Goal: Task Accomplishment & Management: Use online tool/utility

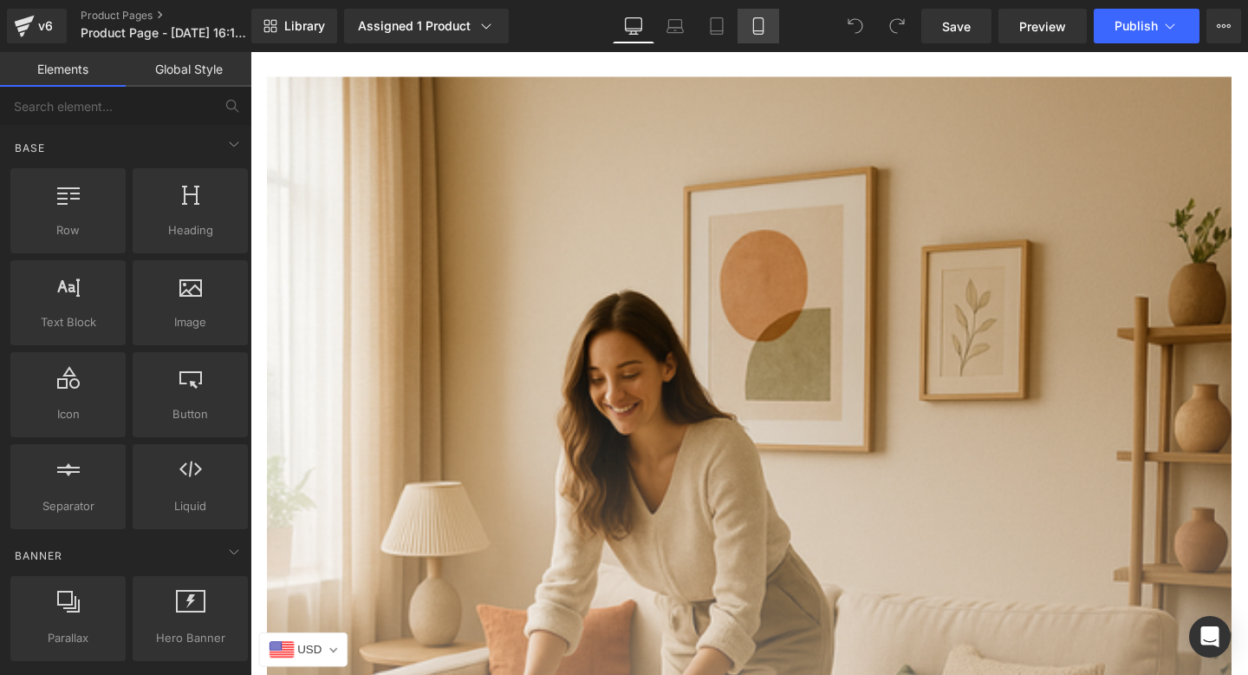
click at [742, 28] on link "Mobile" at bounding box center [759, 26] width 42 height 35
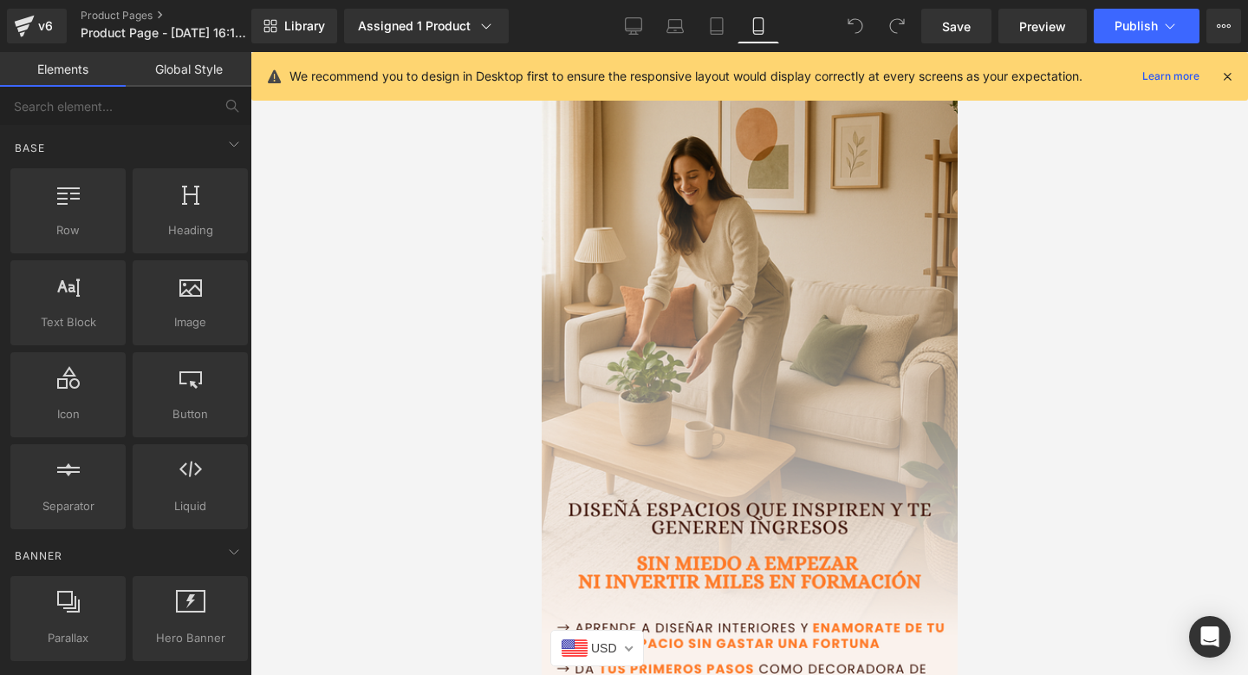
click at [737, 238] on img at bounding box center [749, 394] width 460 height 718
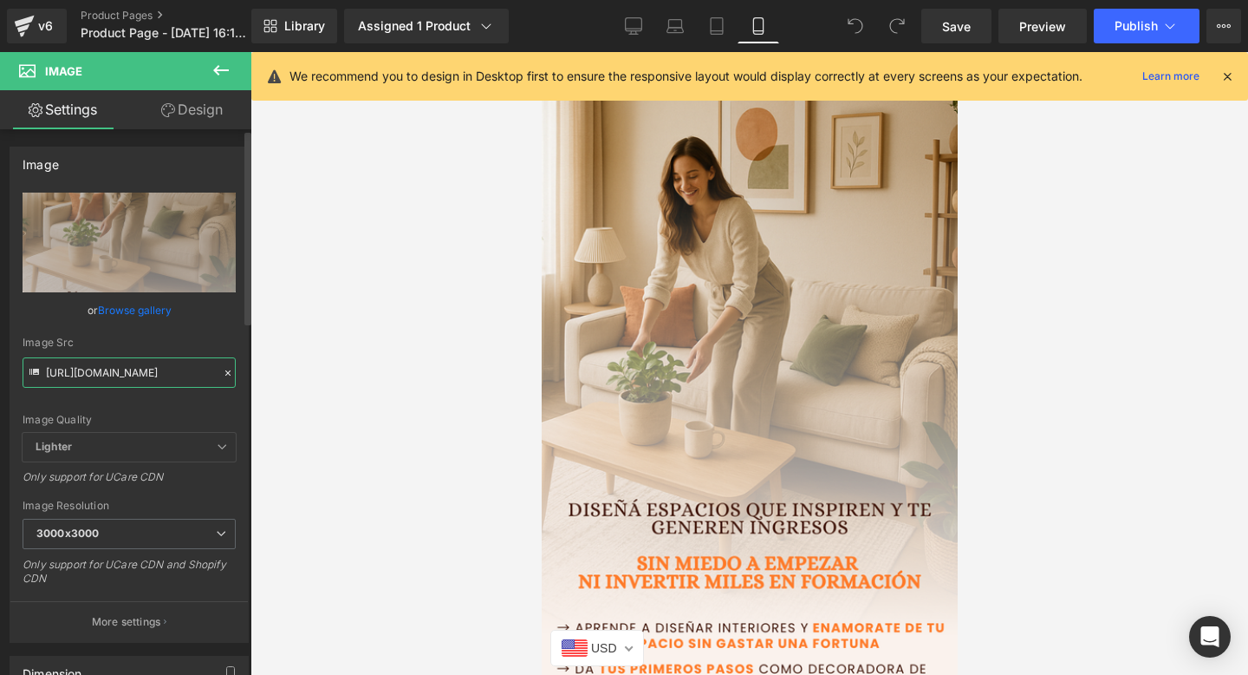
click at [83, 381] on input "[URL][DOMAIN_NAME]" at bounding box center [129, 372] width 213 height 30
paste input "wjvDLLZp/1"
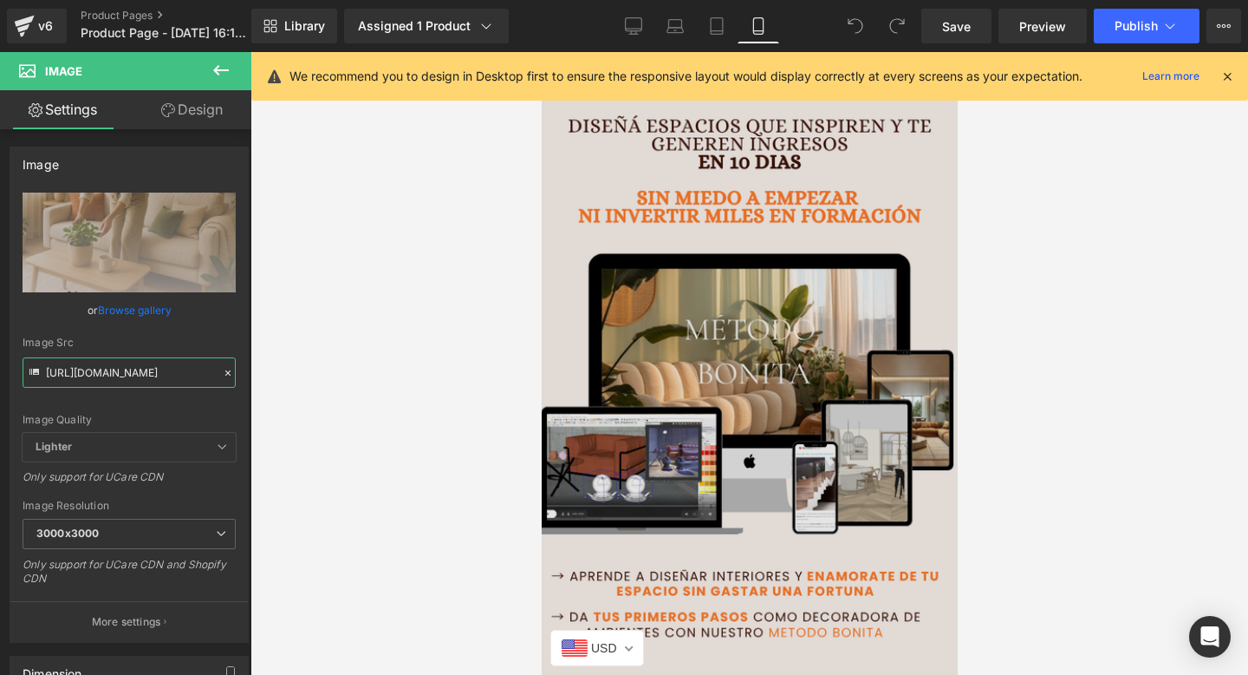
type input "[URL][DOMAIN_NAME]"
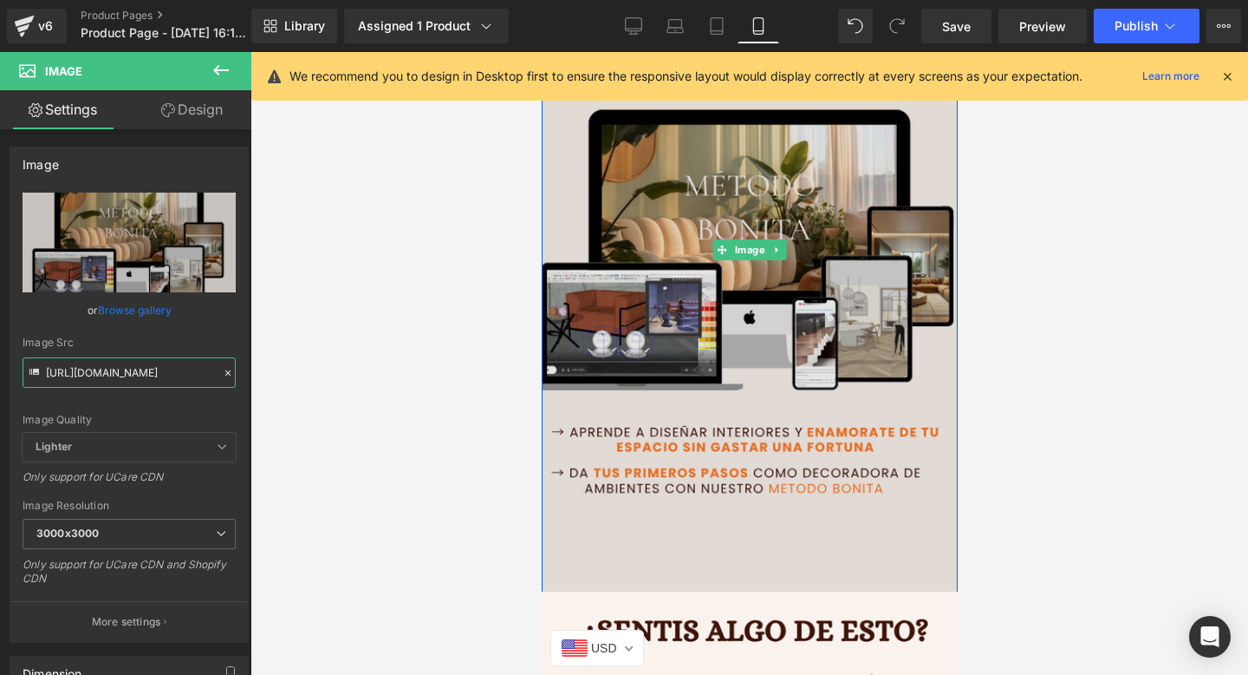
scroll to position [142, 0]
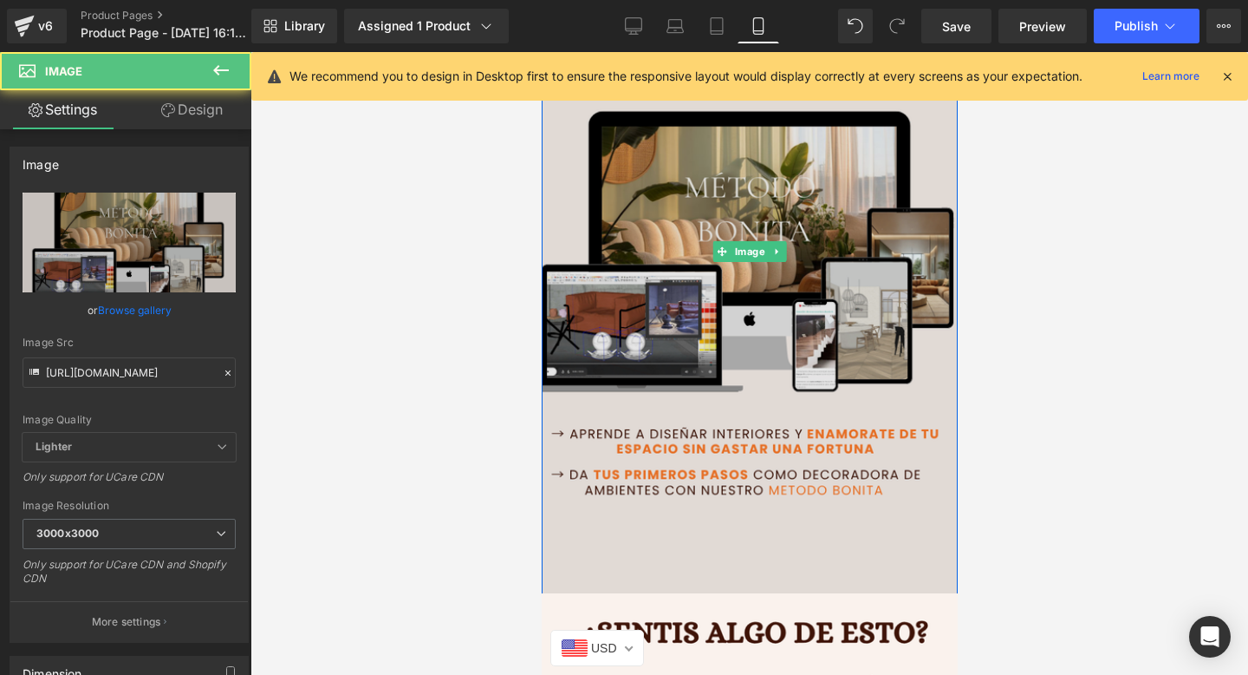
click at [724, 346] on img at bounding box center [749, 251] width 460 height 718
click at [727, 344] on img at bounding box center [749, 251] width 460 height 718
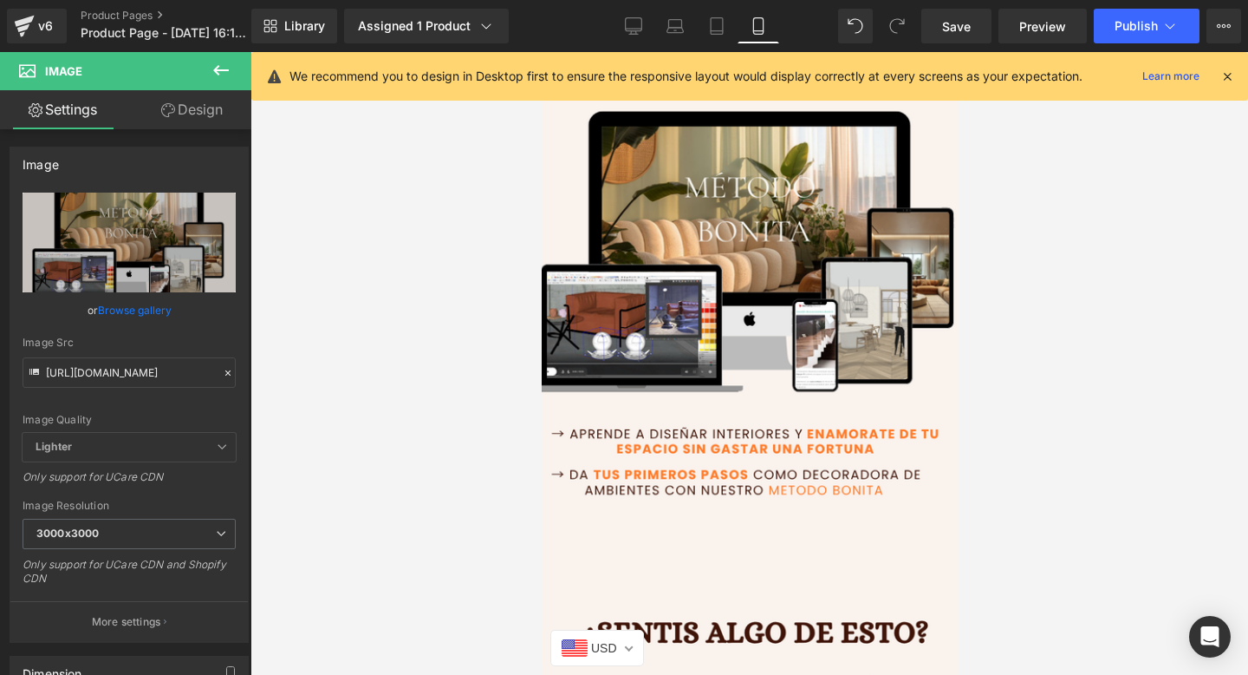
click at [183, 120] on link "Design" at bounding box center [192, 109] width 126 height 39
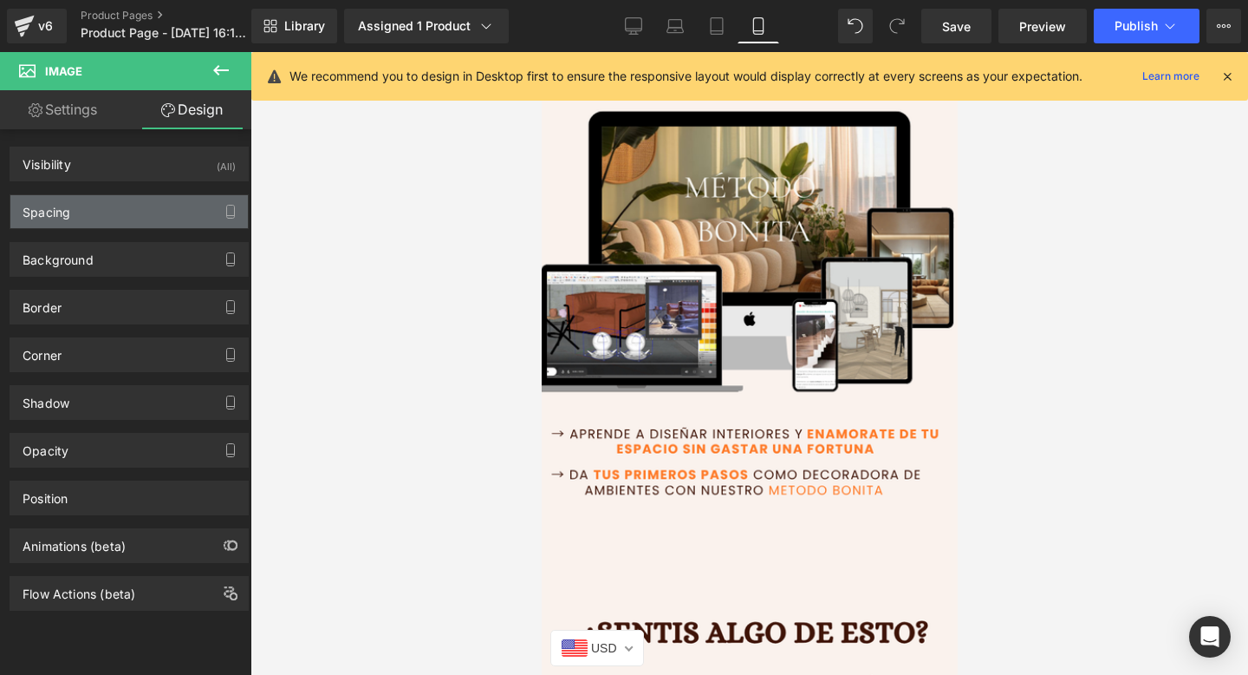
click at [178, 222] on div "Spacing" at bounding box center [129, 211] width 238 height 33
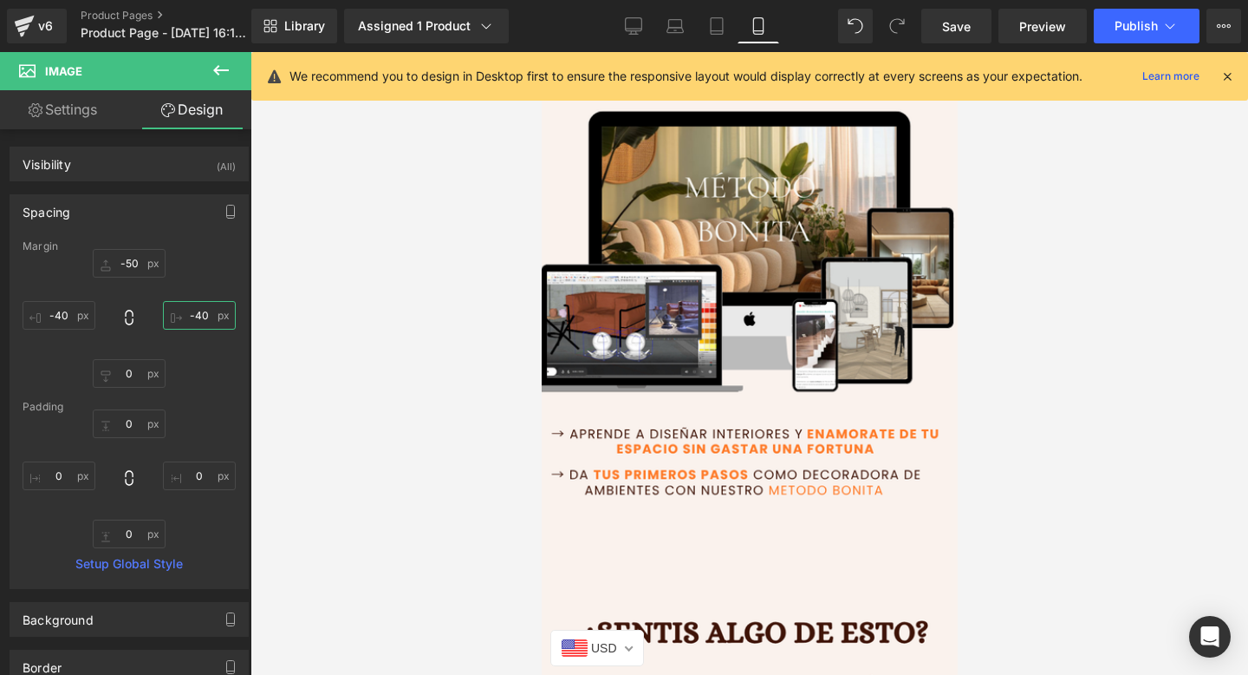
click at [196, 312] on input "-40" at bounding box center [199, 315] width 73 height 29
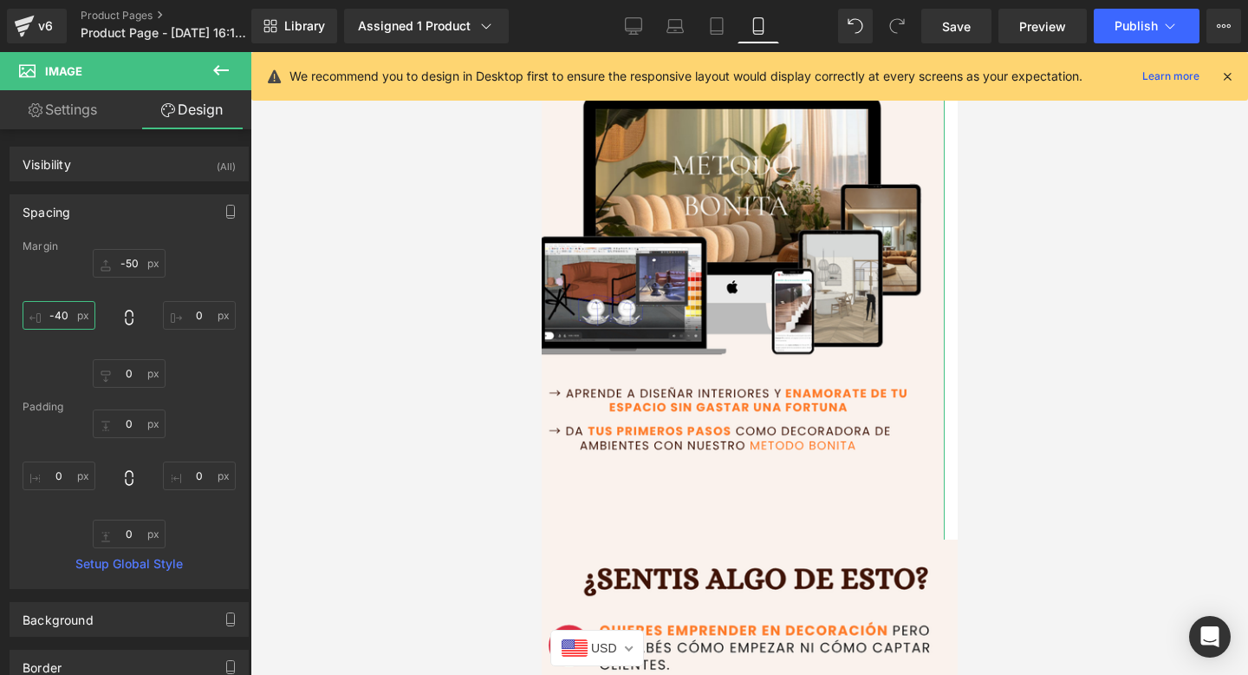
click at [52, 318] on input "-40" at bounding box center [59, 315] width 73 height 29
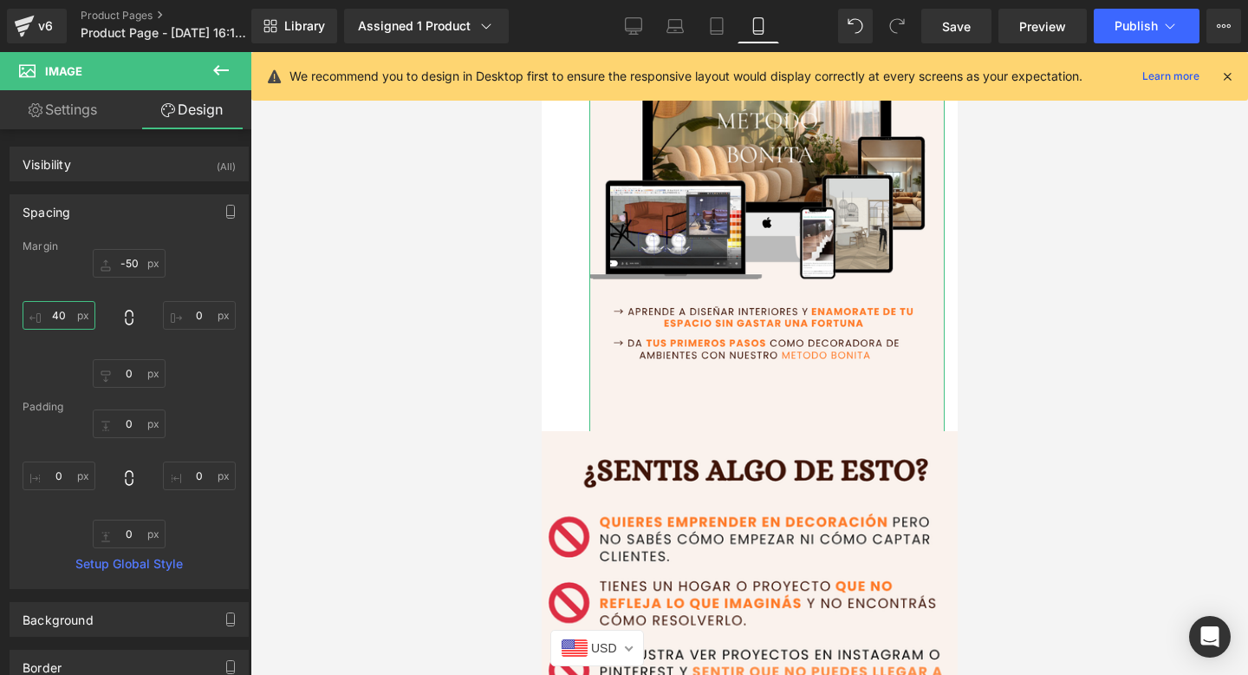
type input "4"
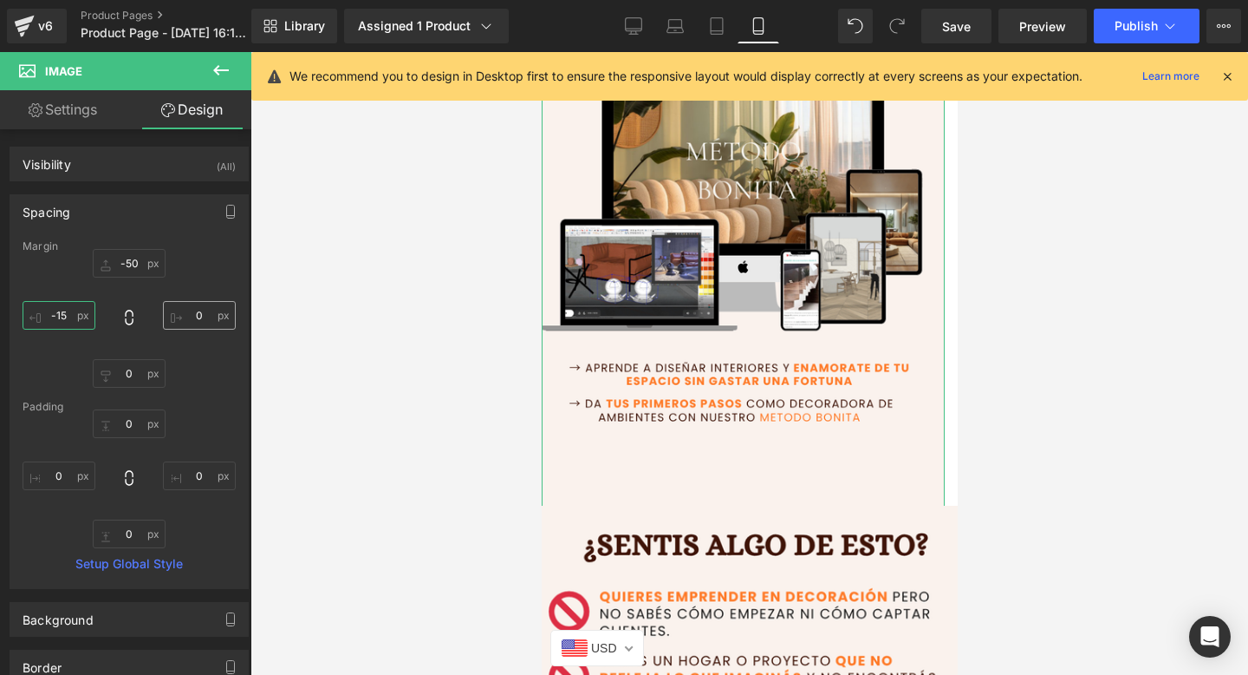
type input "-15"
click at [204, 307] on input "text" at bounding box center [199, 315] width 73 height 29
type input "-15"
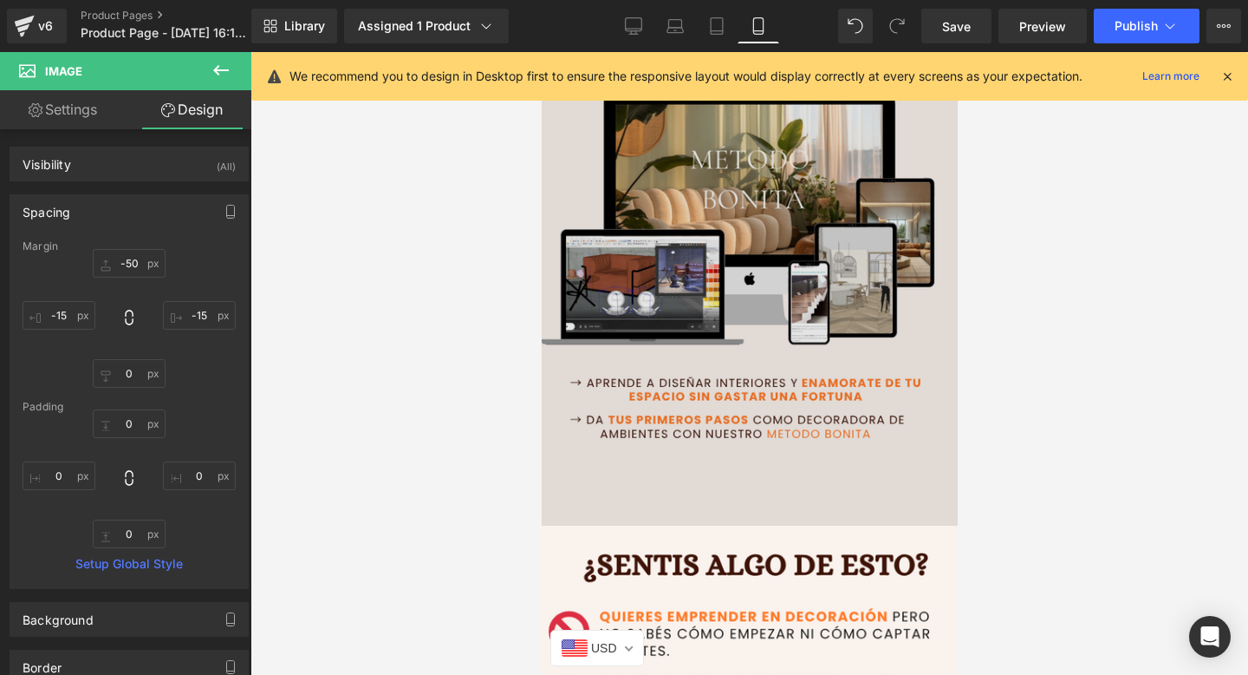
click at [541, 52] on div at bounding box center [541, 52] width 0 height 0
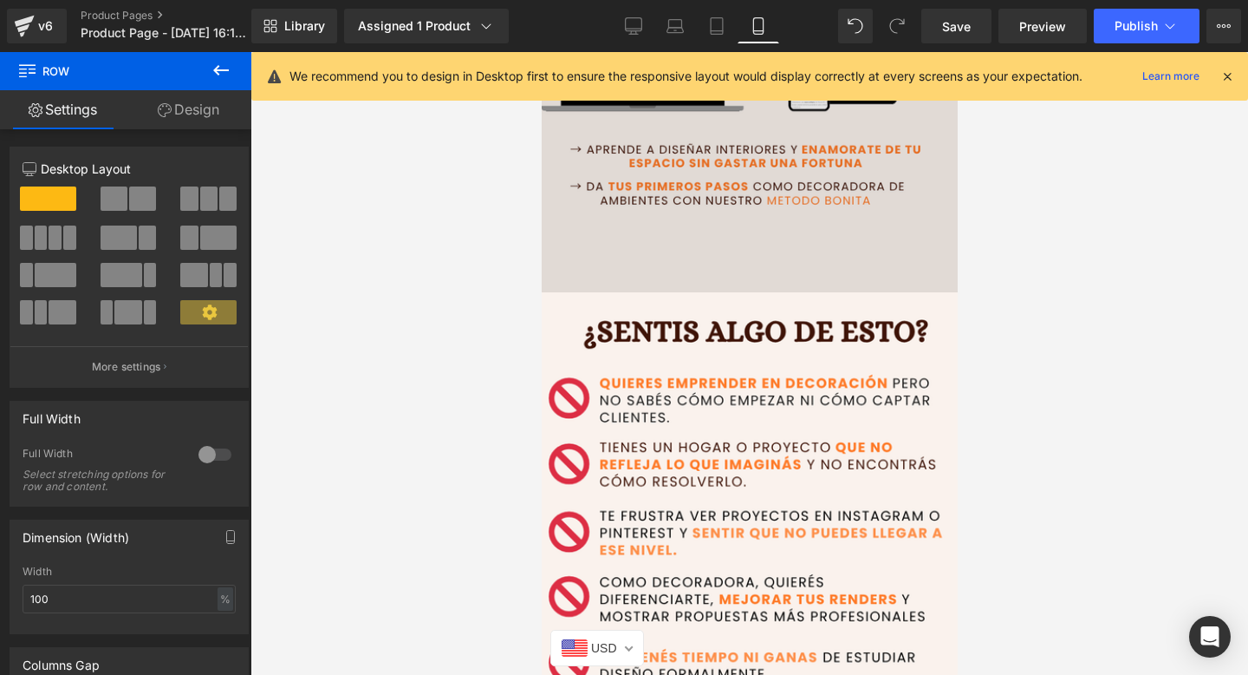
scroll to position [381, 0]
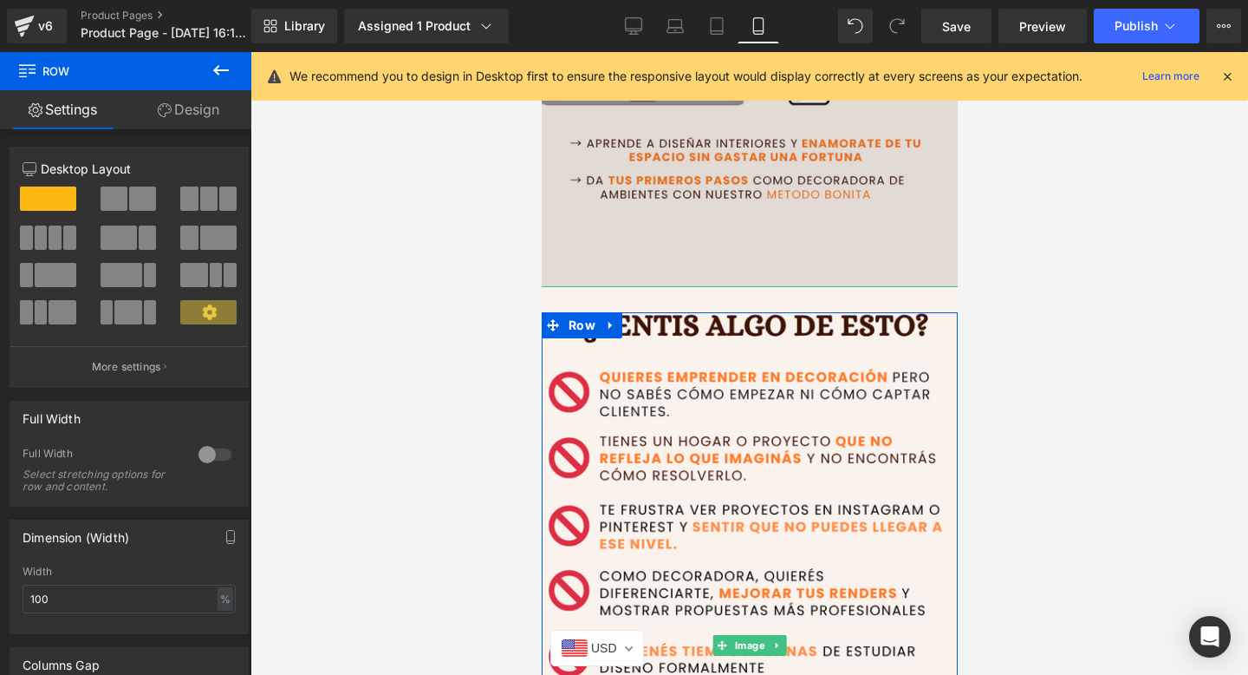
click at [859, 484] on img at bounding box center [749, 645] width 460 height 718
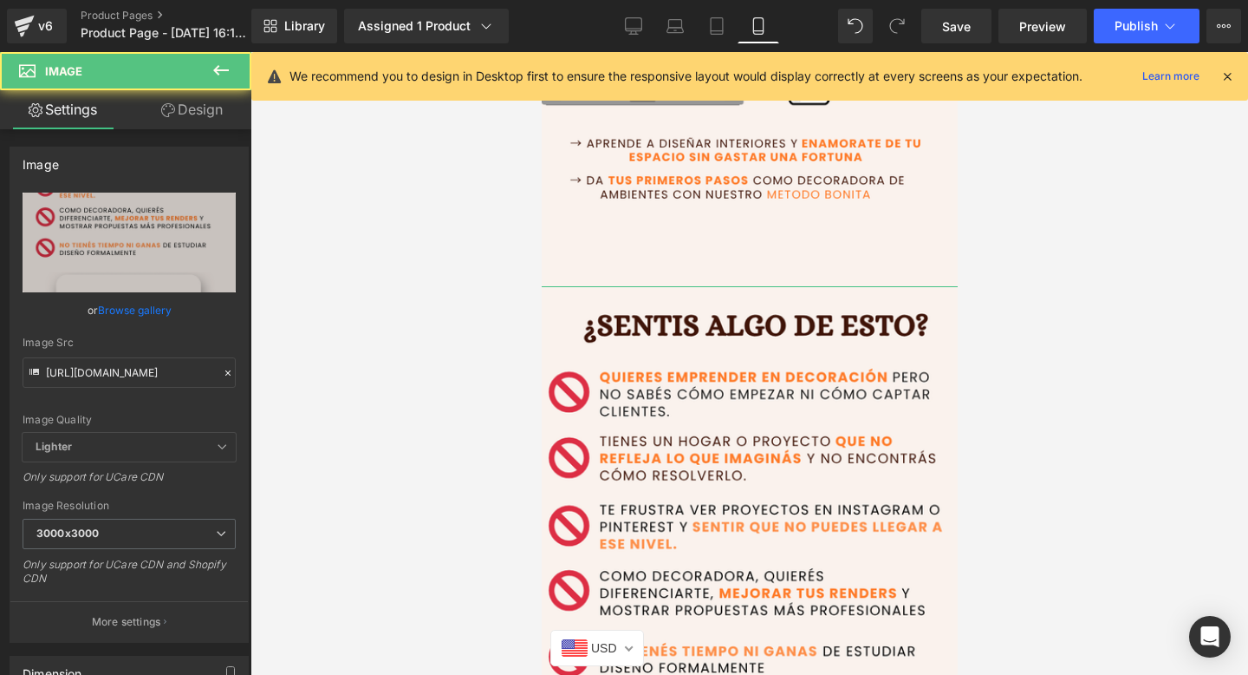
click at [167, 115] on icon at bounding box center [168, 110] width 14 height 14
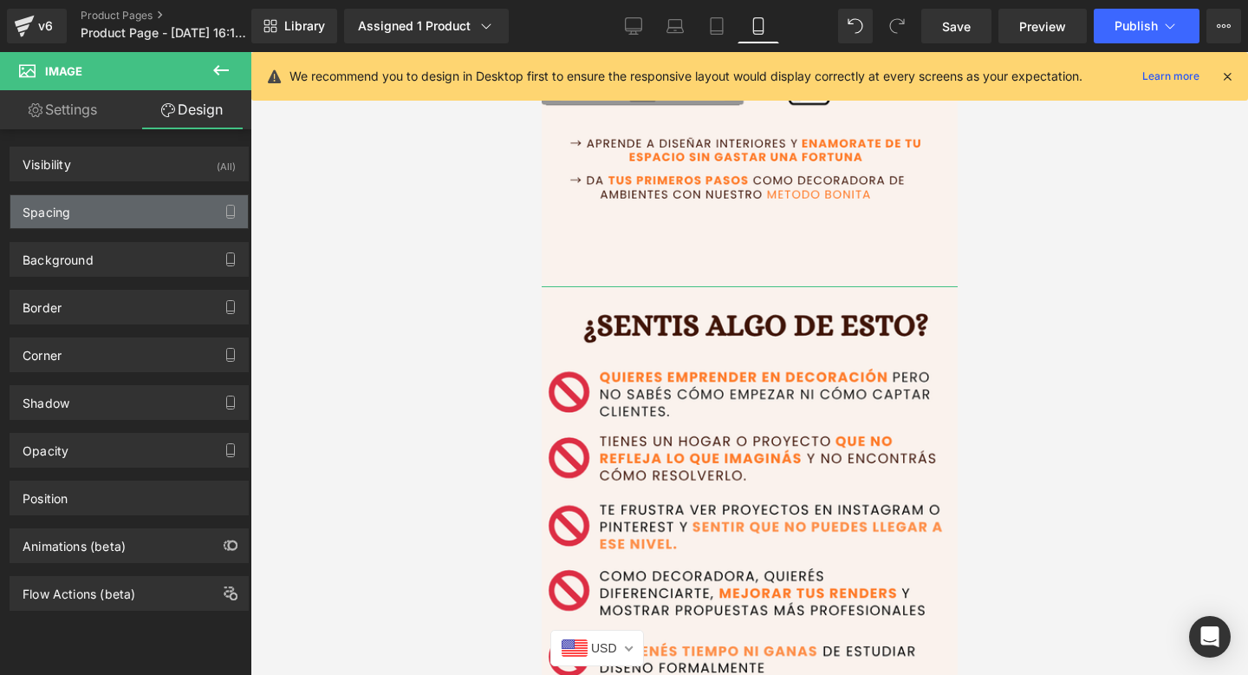
type input "-30"
type input "-40"
type input "0"
type input "-40"
type input "0"
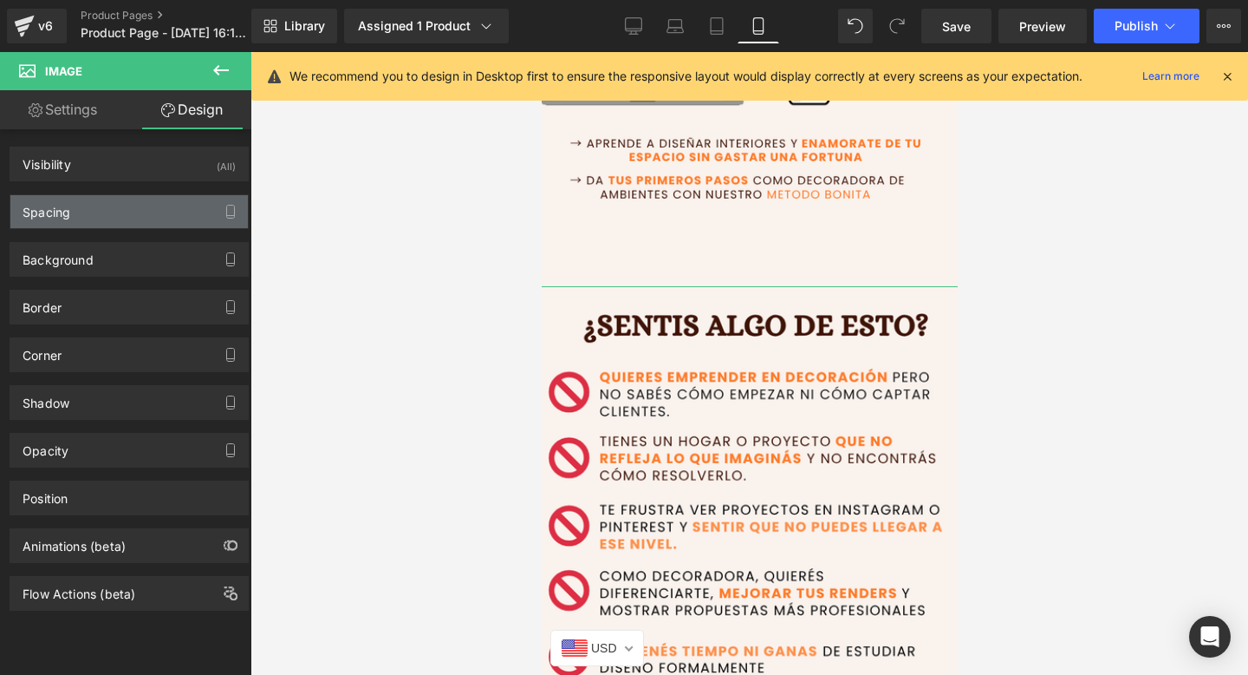
type input "0"
click at [128, 214] on div "Spacing" at bounding box center [129, 211] width 238 height 33
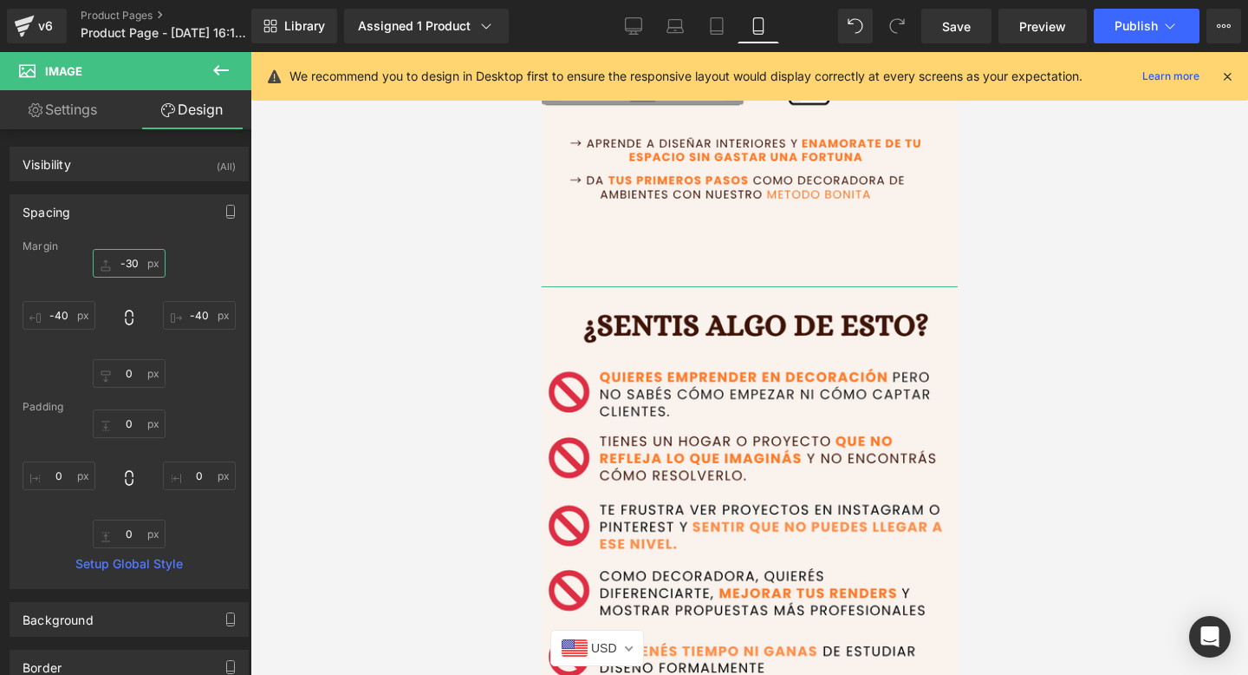
click at [125, 264] on input "-30" at bounding box center [129, 263] width 73 height 29
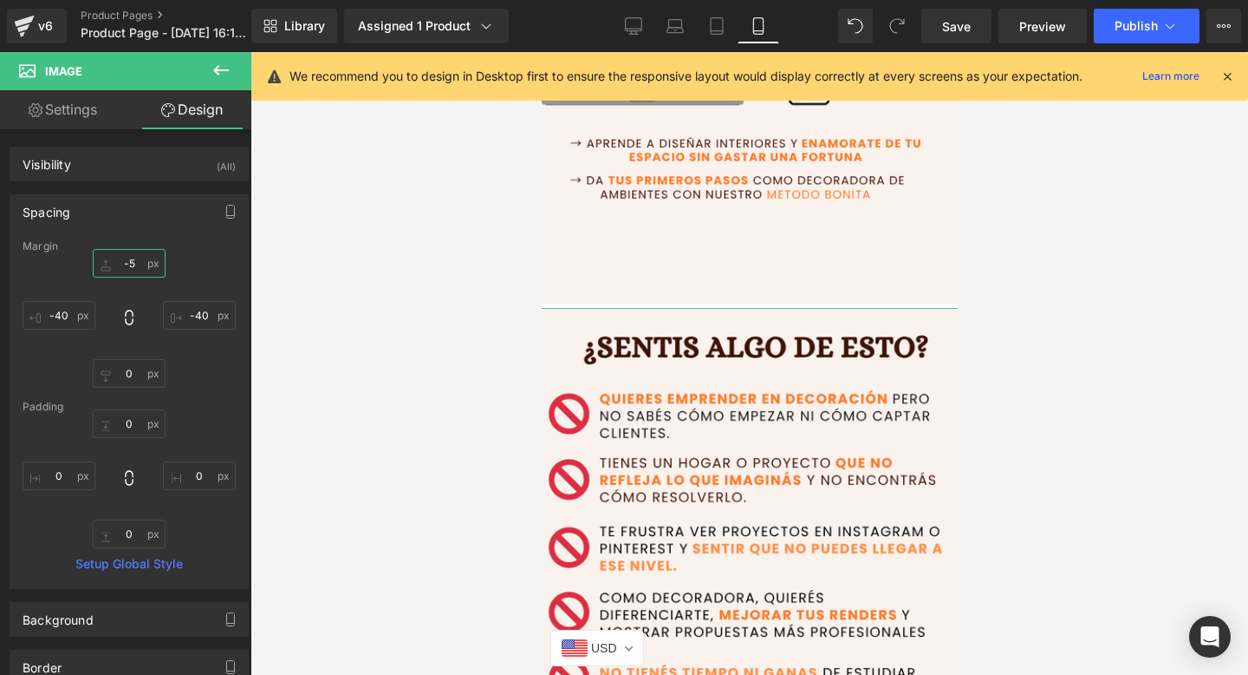
type input "-50"
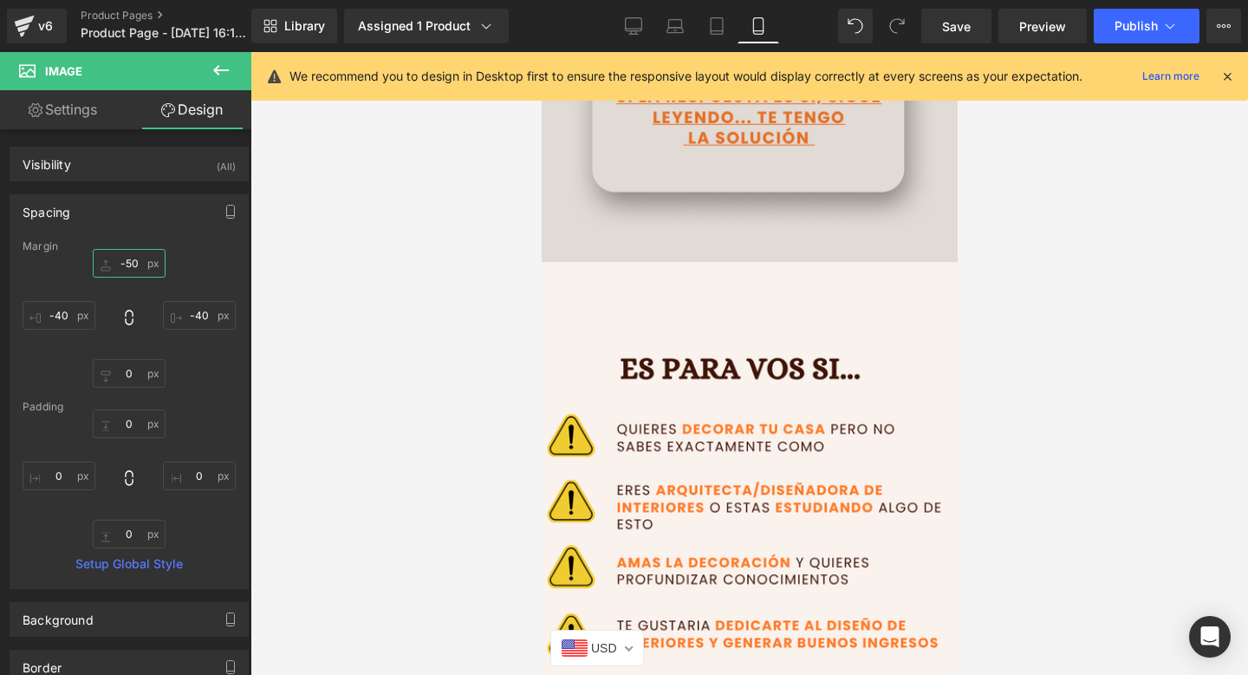
scroll to position [1014, 0]
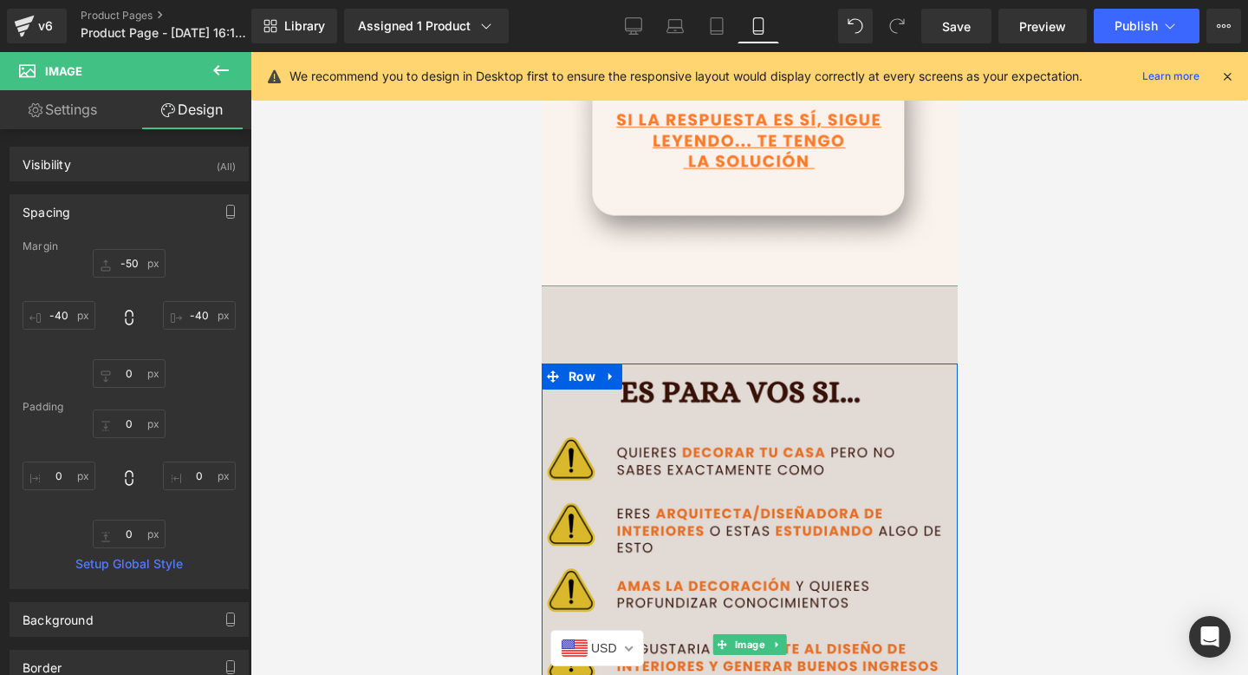
click at [717, 443] on img at bounding box center [749, 644] width 460 height 718
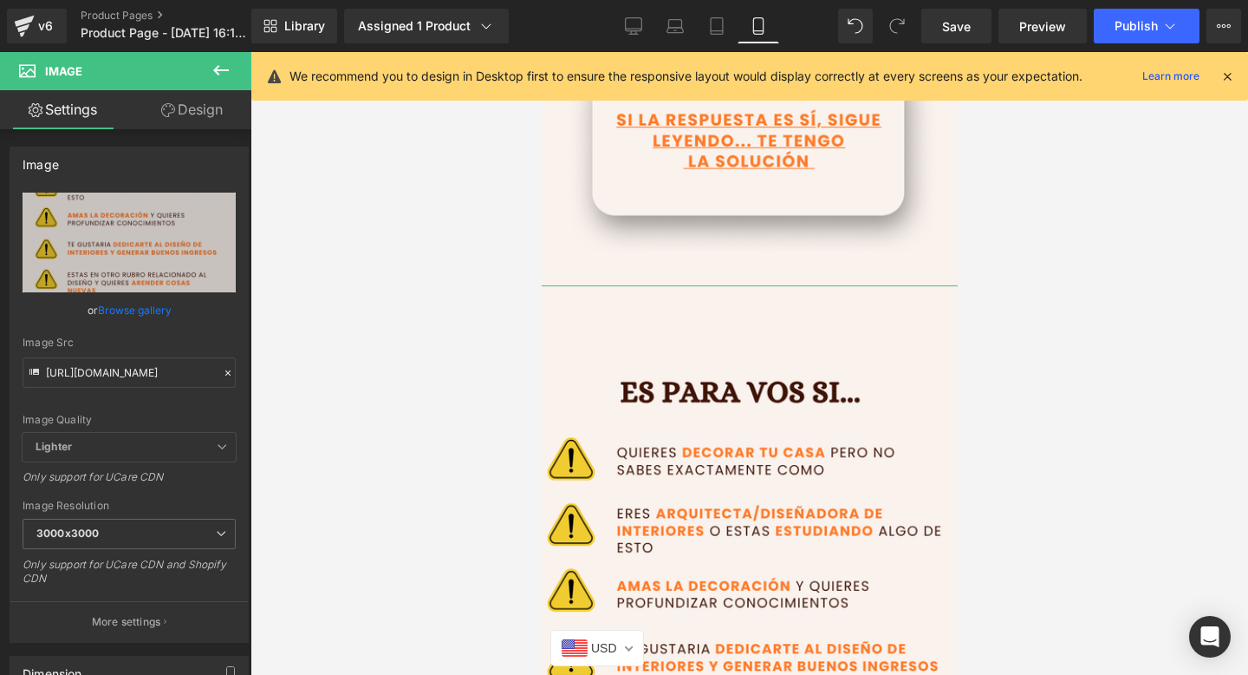
click at [180, 101] on link "Design" at bounding box center [192, 109] width 126 height 39
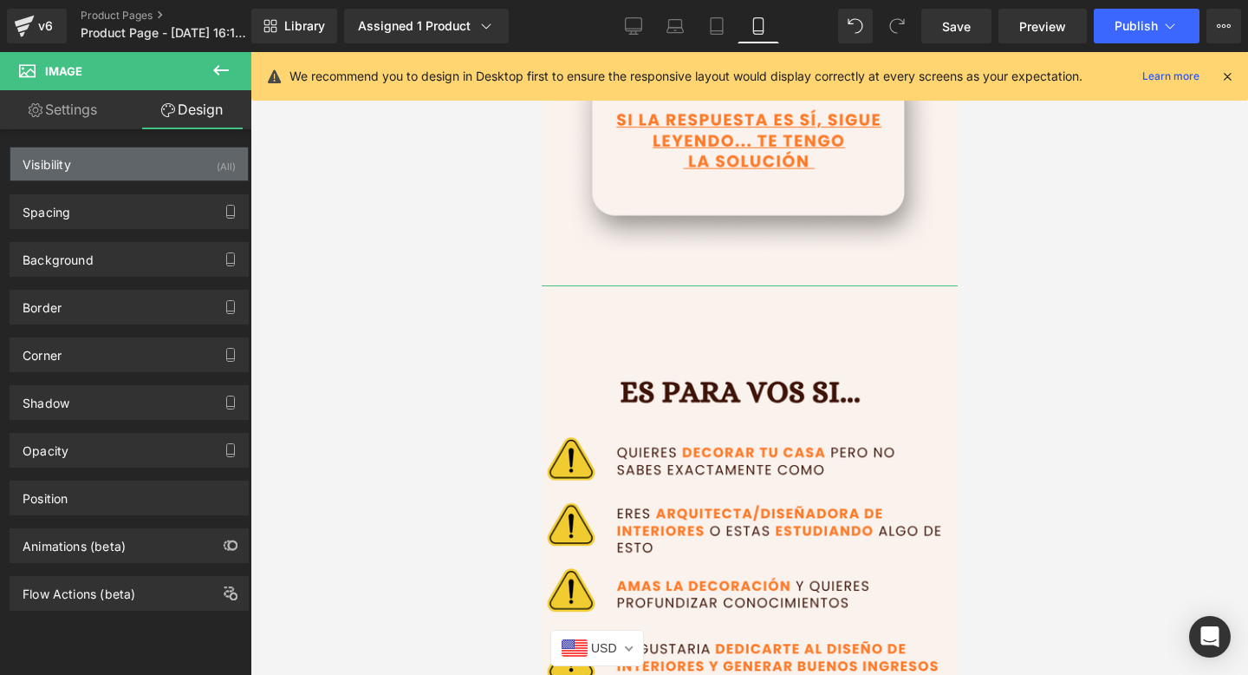
type input "-90"
type input "-40"
type input "0"
type input "-40"
type input "0"
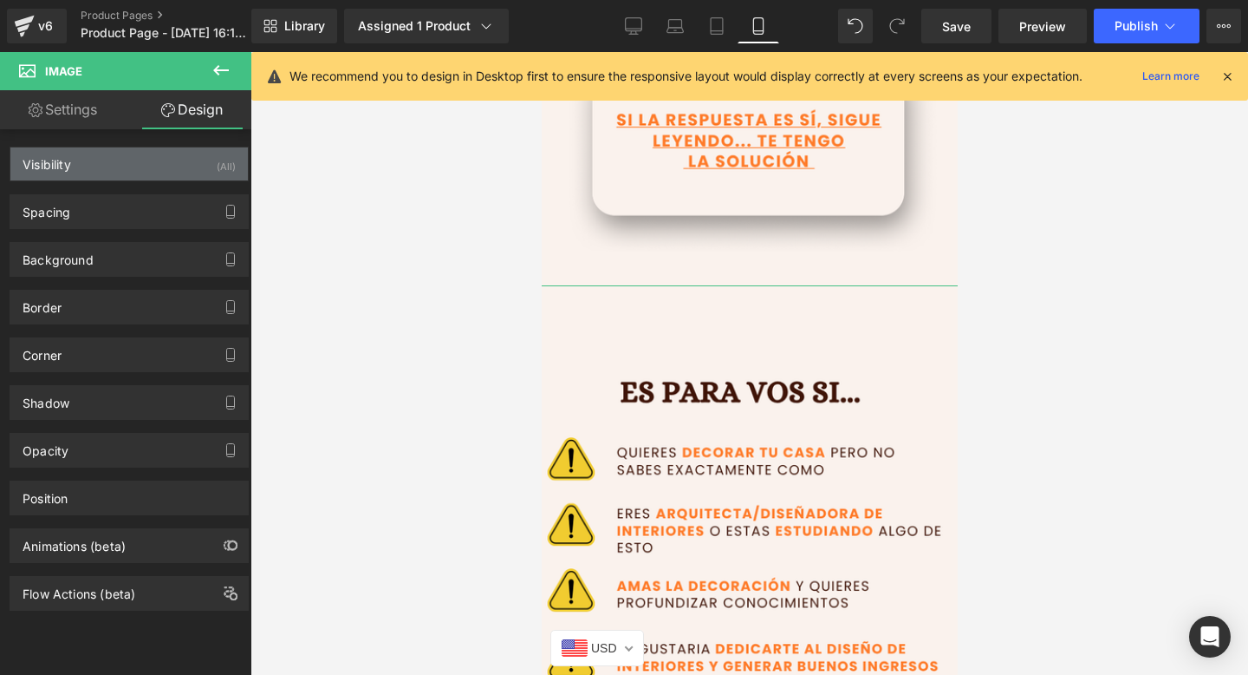
type input "0"
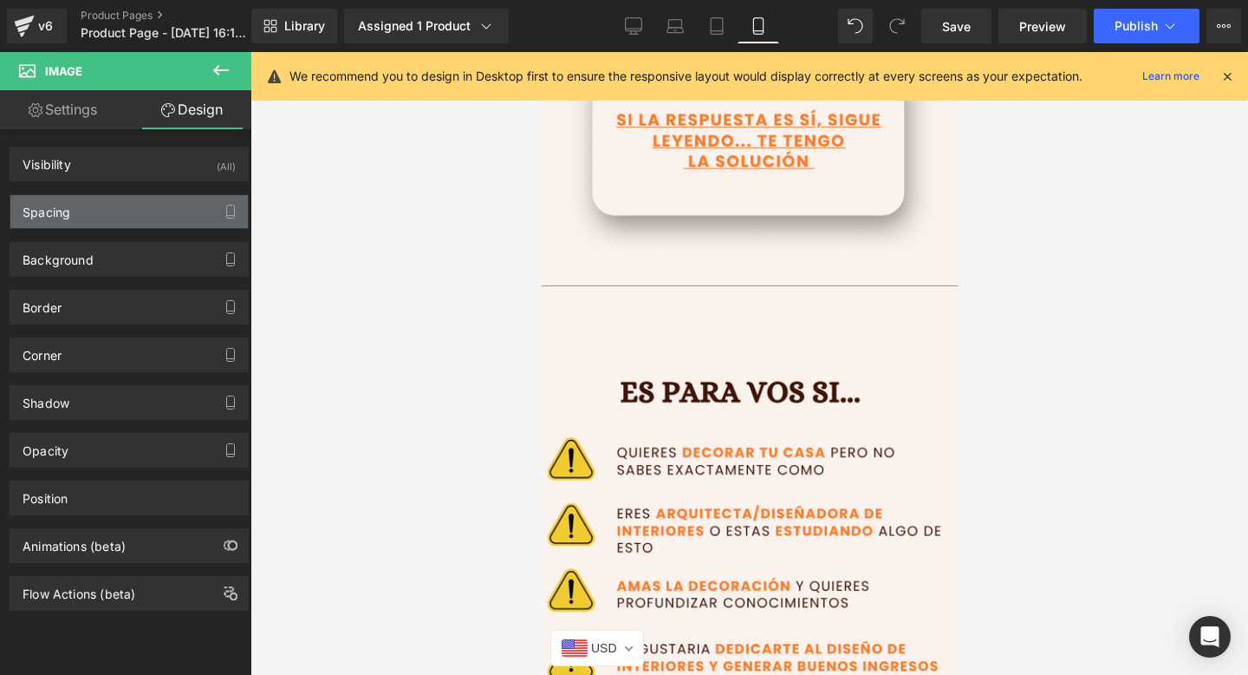
click at [124, 210] on div "Spacing" at bounding box center [129, 211] width 238 height 33
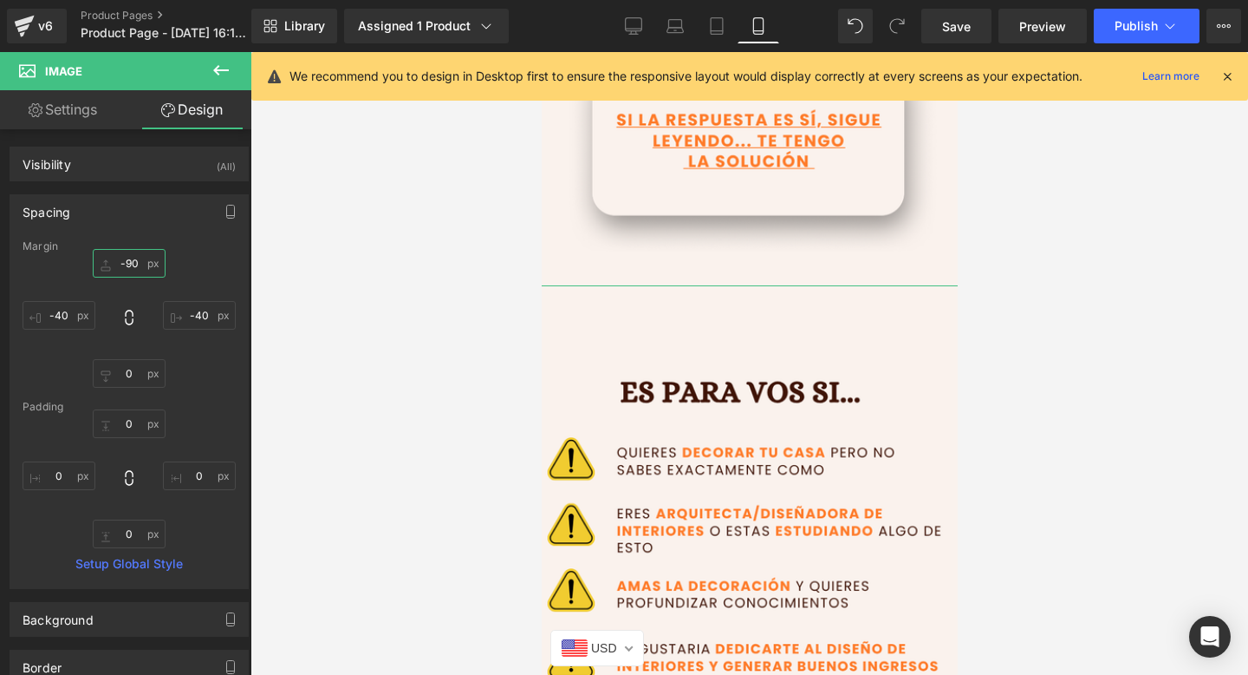
click at [127, 269] on input "-90" at bounding box center [129, 263] width 73 height 29
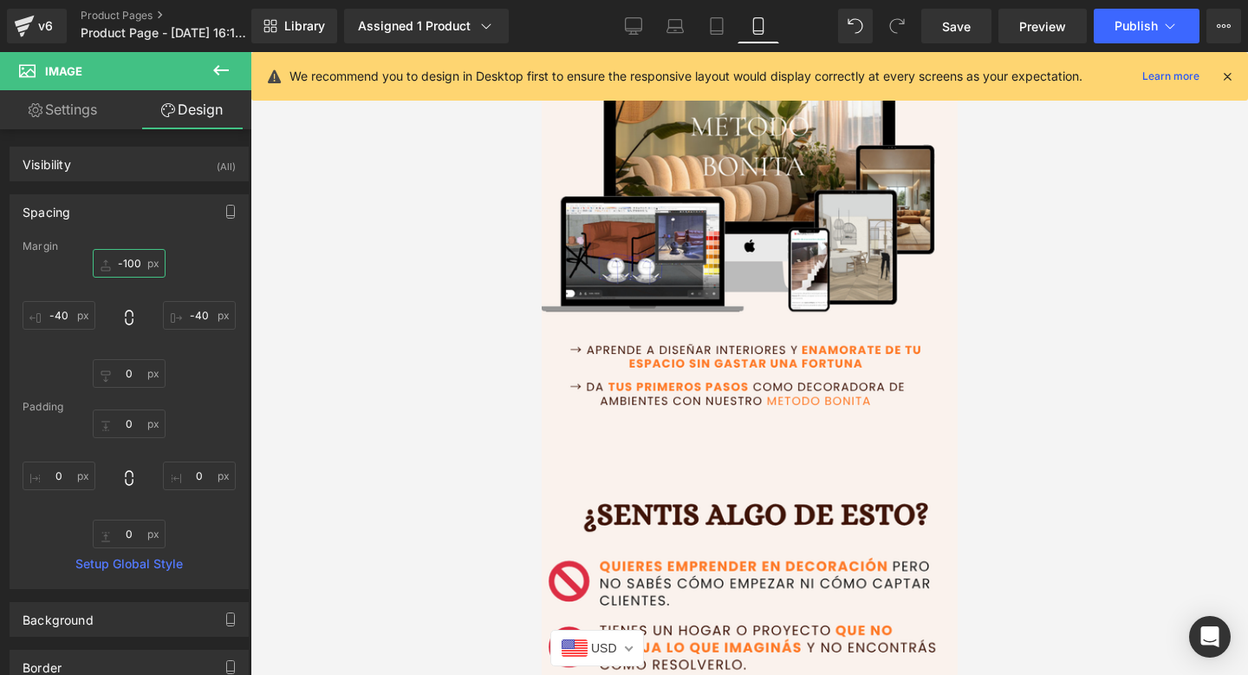
scroll to position [0, 0]
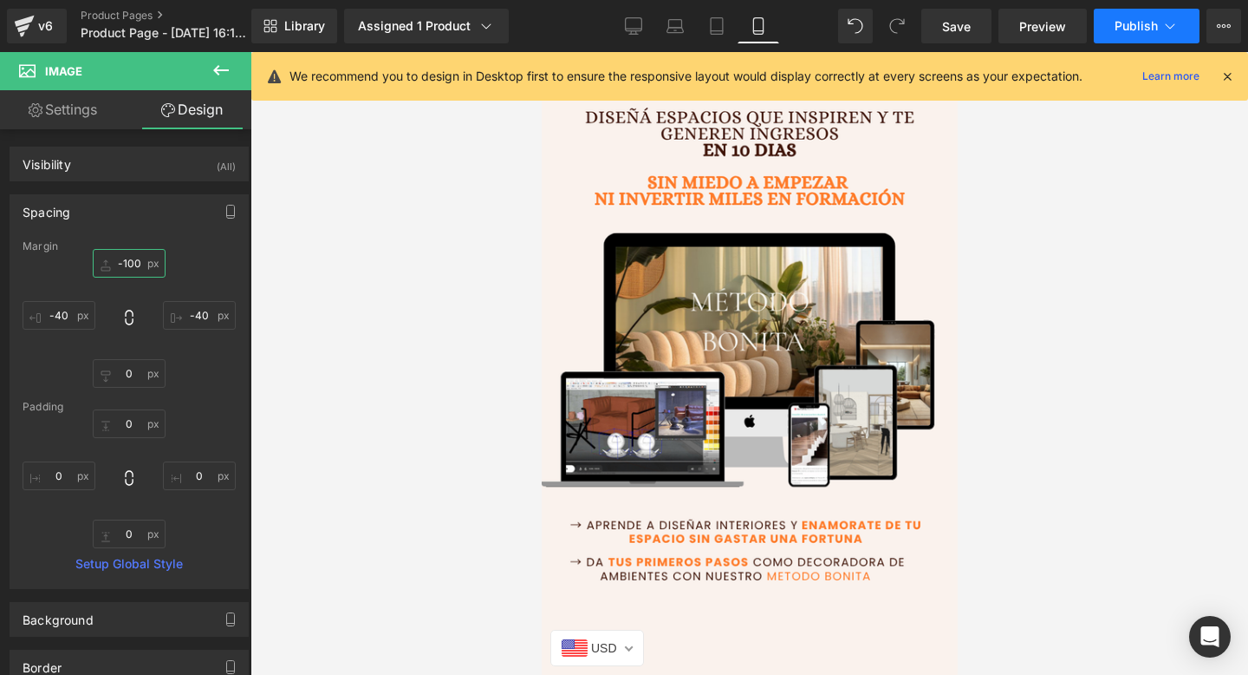
type input "-100"
click at [1123, 27] on span "Publish" at bounding box center [1136, 26] width 43 height 14
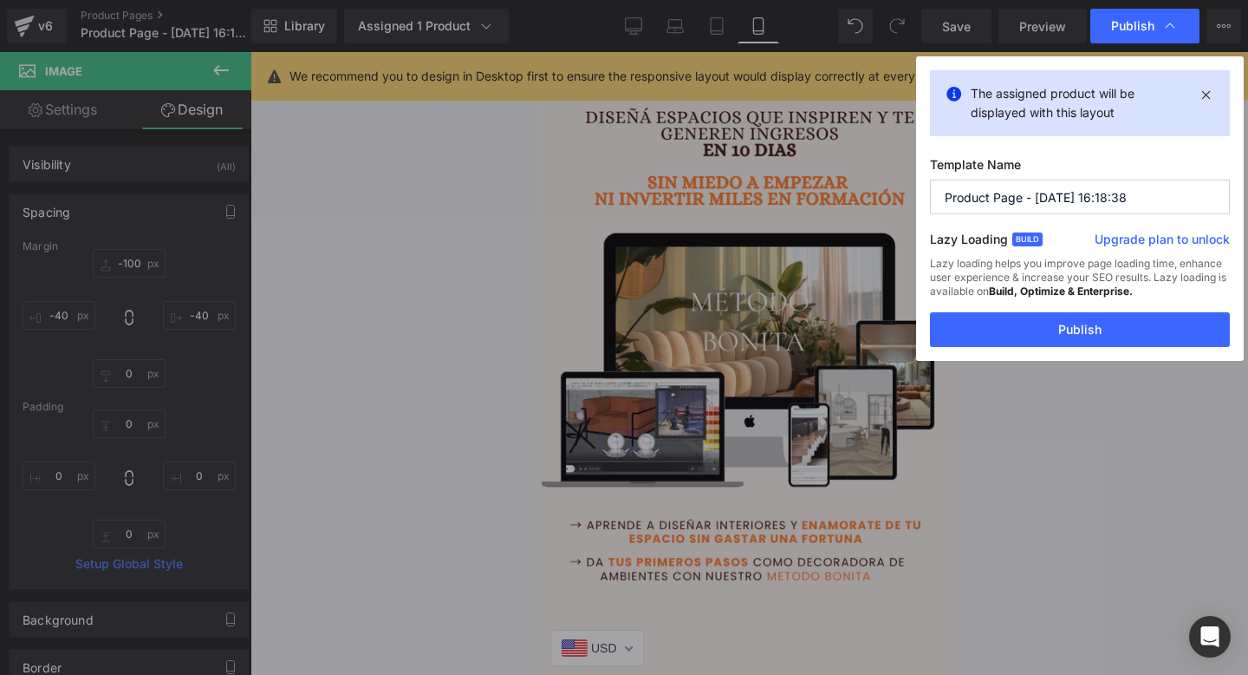
click at [1053, 349] on div "The assigned product will be displayed with this layout Template Name Product P…" at bounding box center [1080, 208] width 328 height 304
click at [1053, 316] on button "Publish" at bounding box center [1080, 329] width 300 height 35
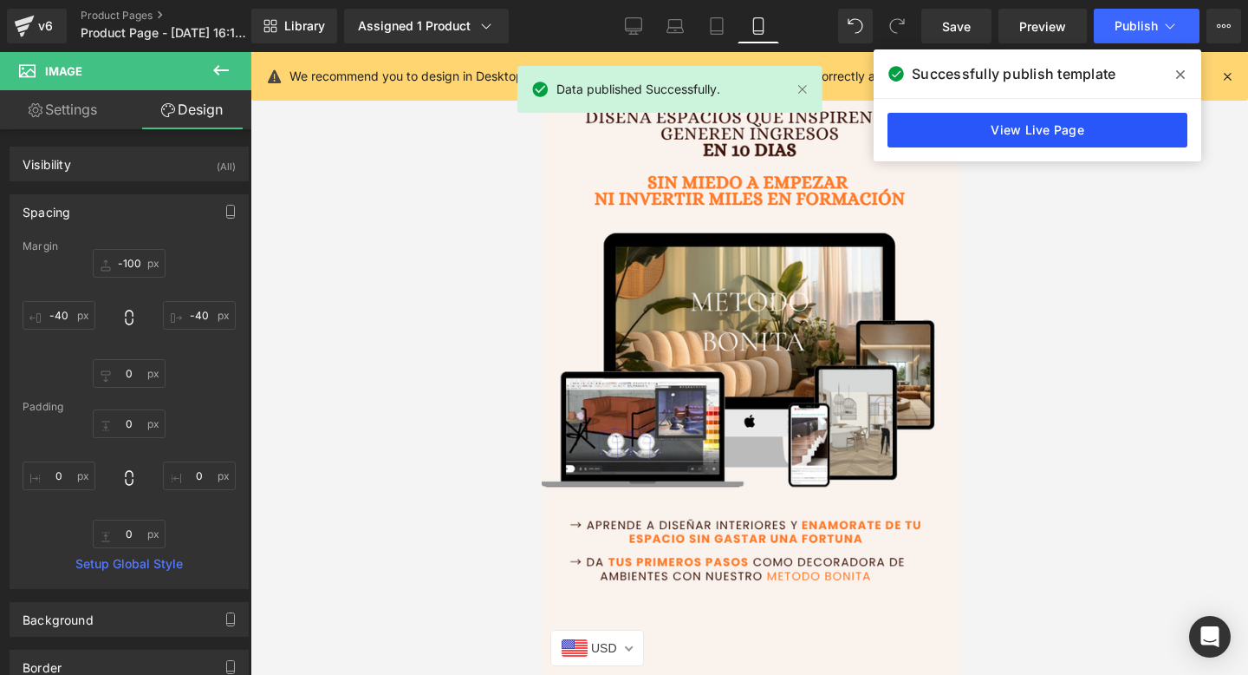
click at [961, 127] on link "View Live Page" at bounding box center [1038, 130] width 300 height 35
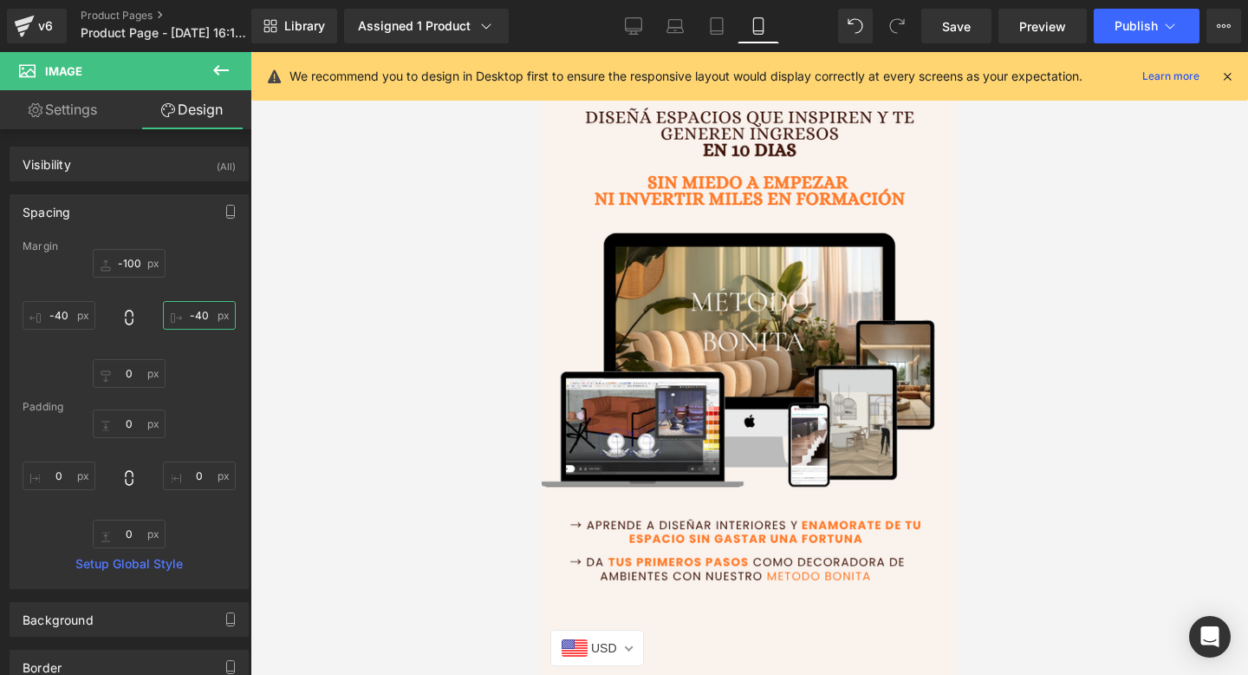
click at [198, 312] on input "-40" at bounding box center [199, 315] width 73 height 29
type input "-60"
click at [72, 316] on input "-40" at bounding box center [59, 315] width 73 height 29
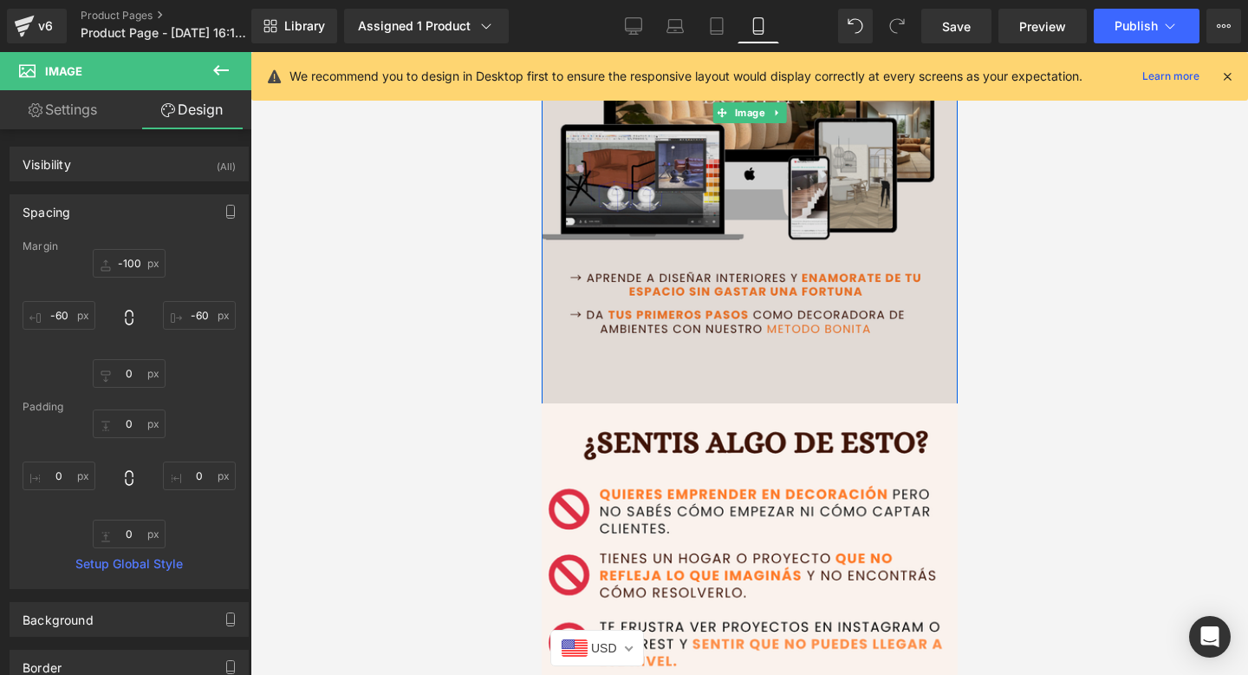
scroll to position [466, 0]
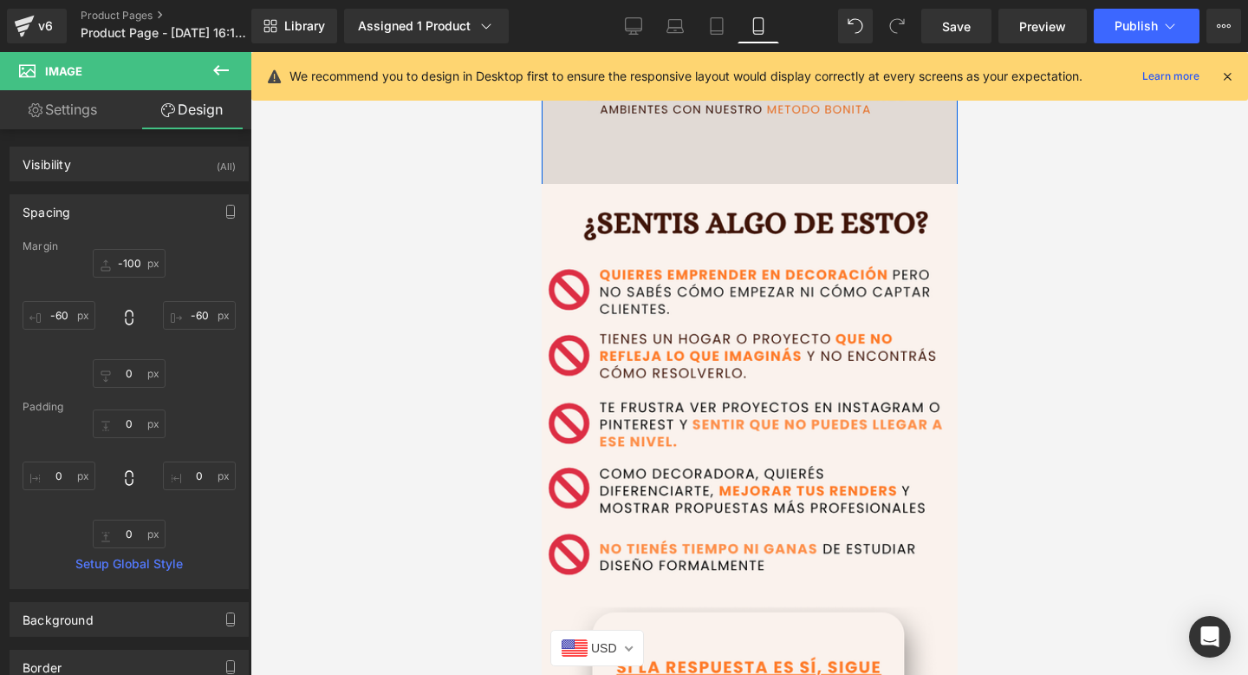
type input "-6"
type input "-100"
type input "-60"
type input "0"
type input "-40"
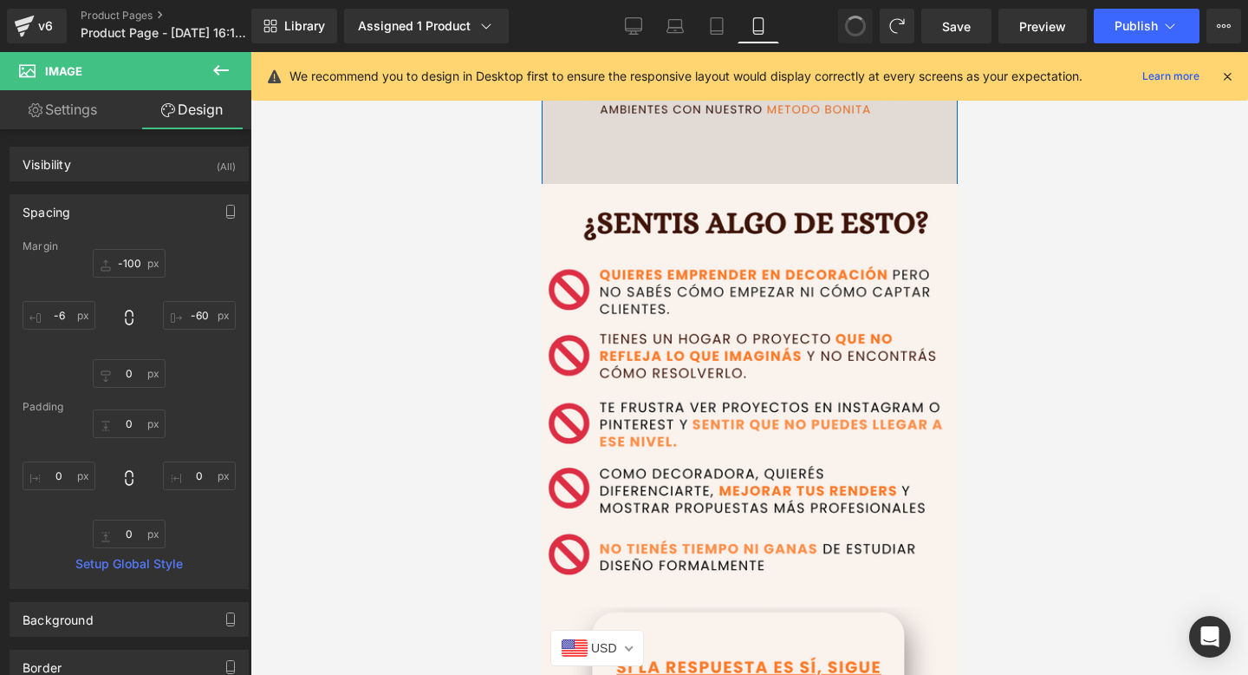
type input "0"
type input "-100"
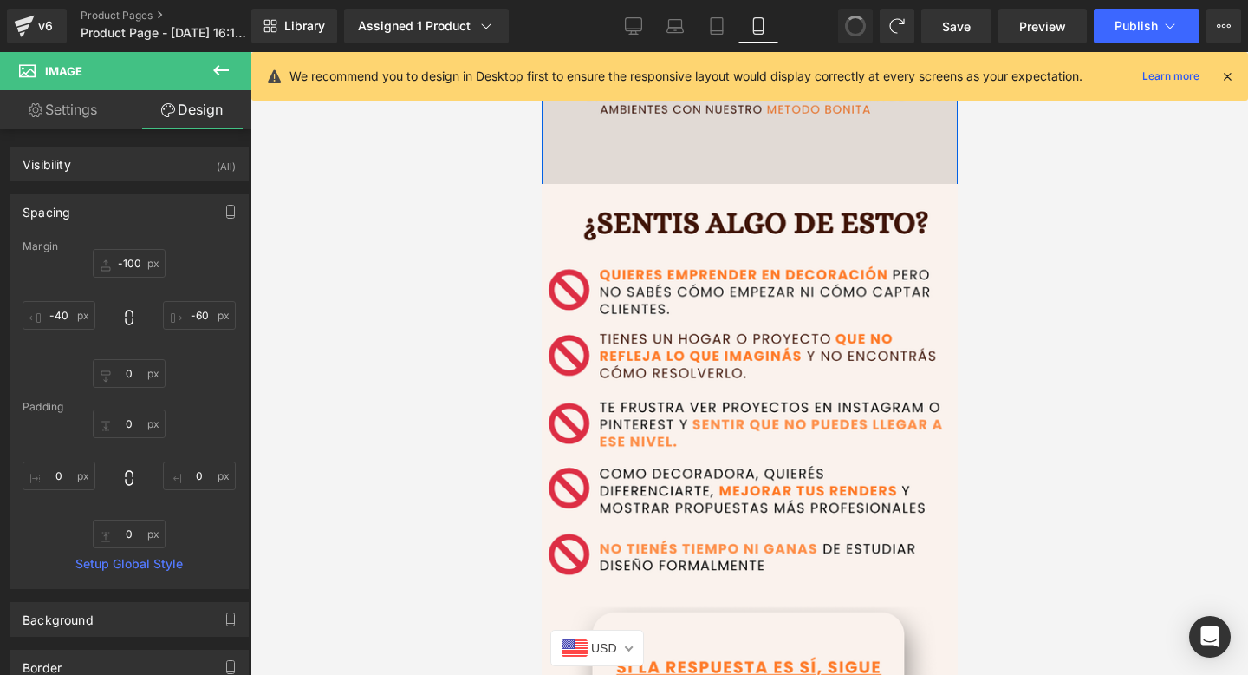
type input "-40"
type input "0"
type input "-40"
type input "0"
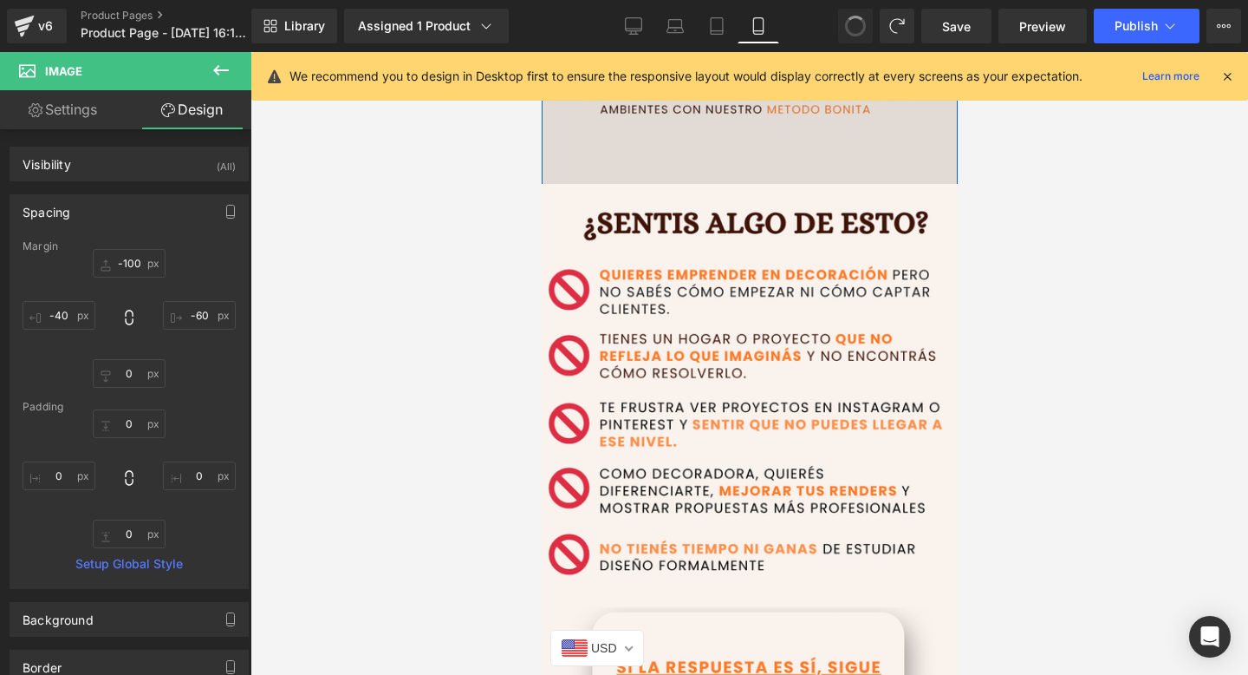
type input "0"
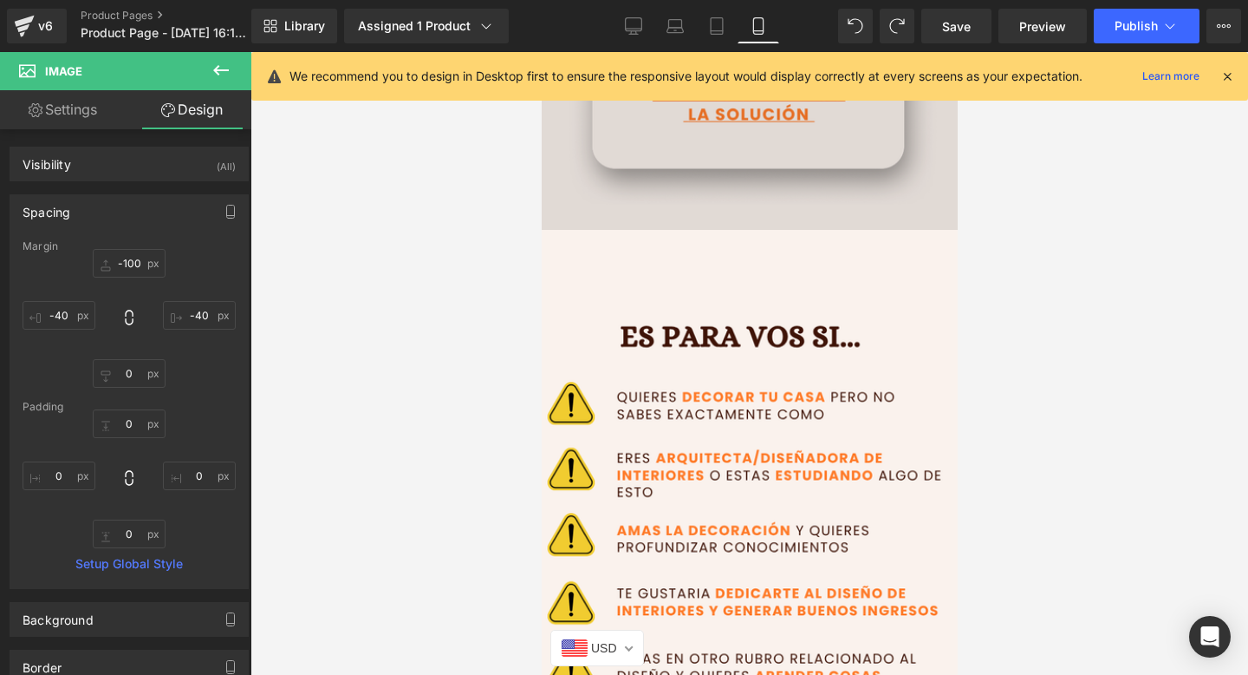
scroll to position [1046, 0]
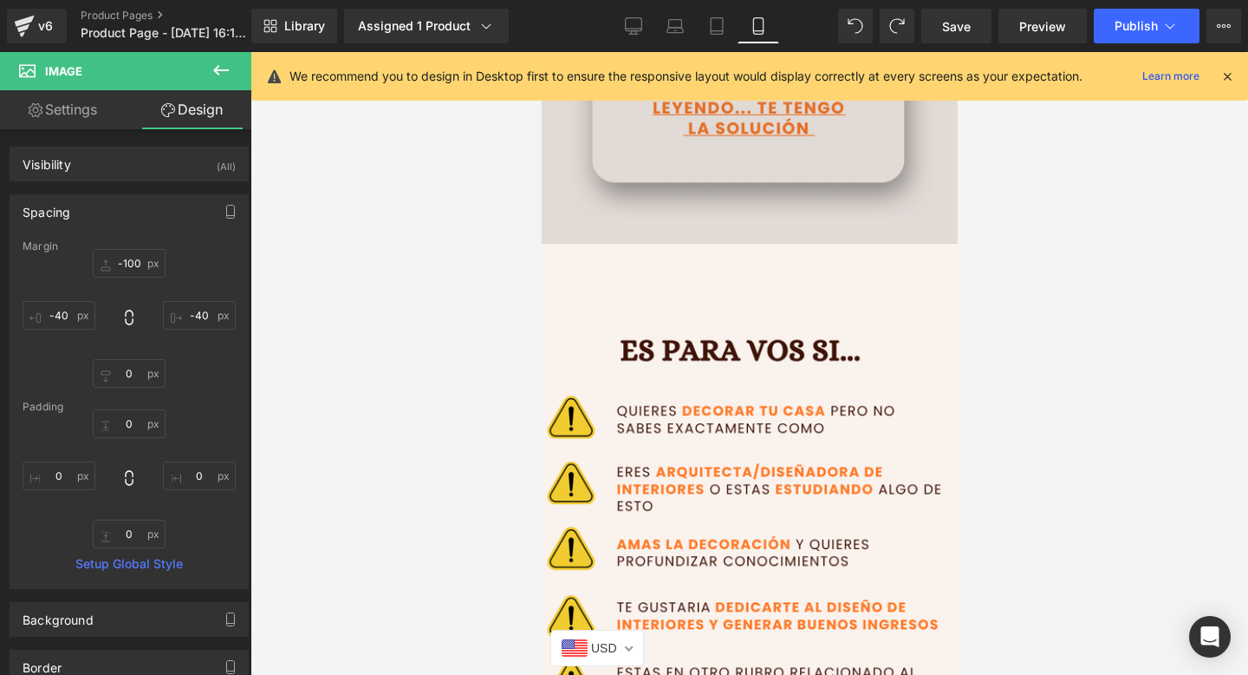
click at [746, 259] on img at bounding box center [749, 603] width 460 height 718
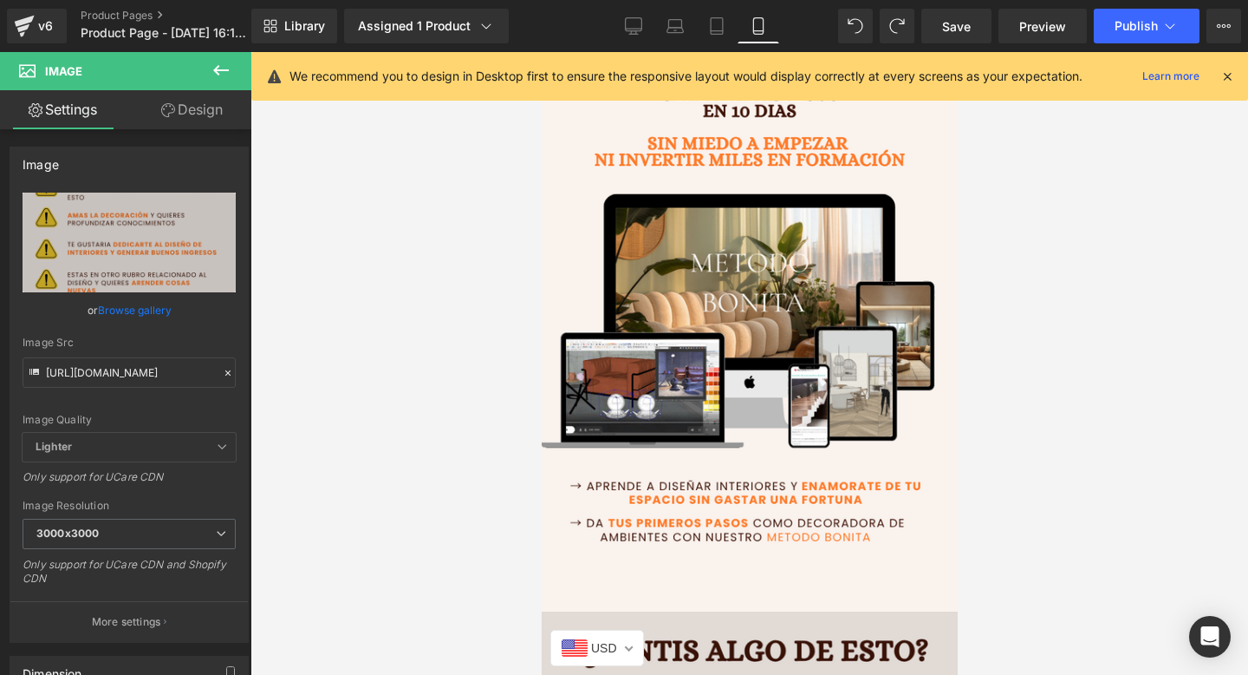
scroll to position [38, 0]
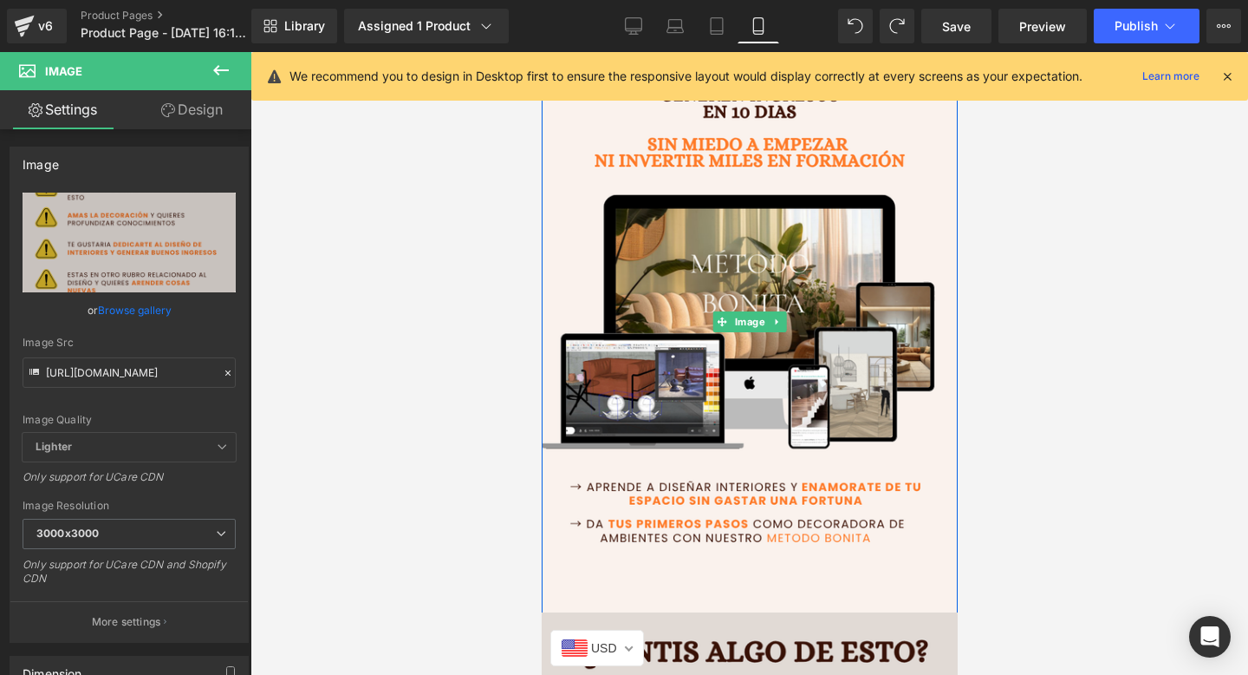
click at [746, 259] on img at bounding box center [749, 322] width 416 height 650
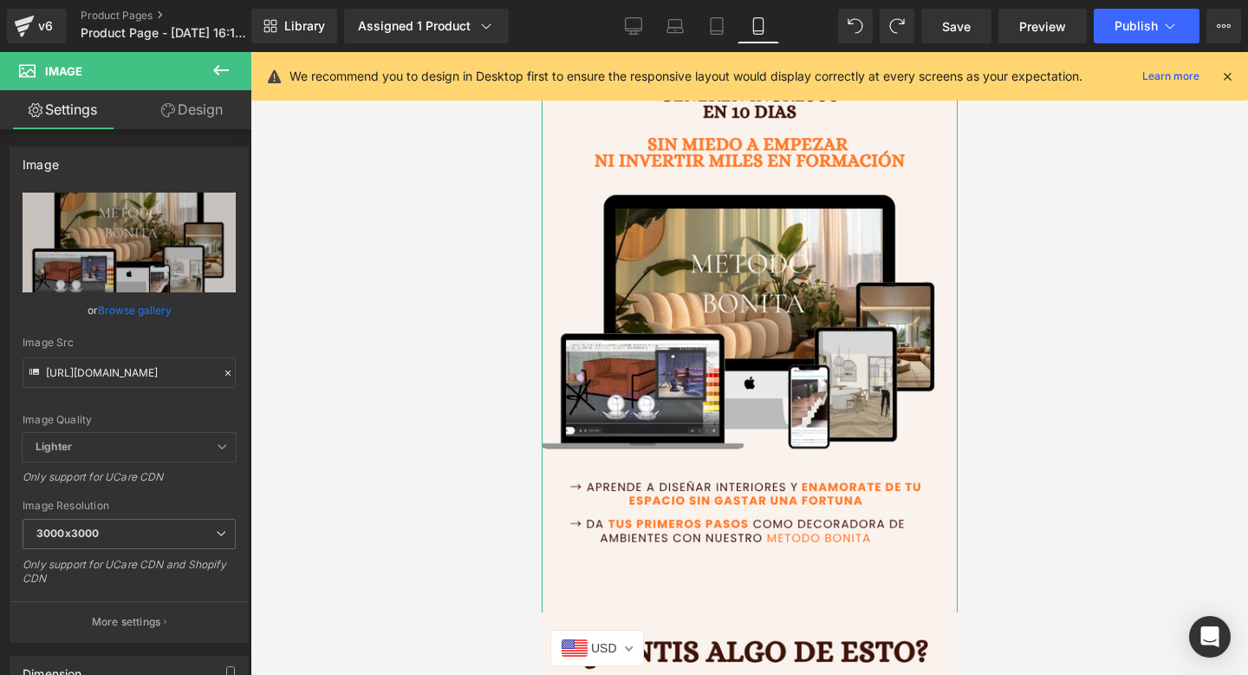
click at [191, 108] on link "Design" at bounding box center [192, 109] width 126 height 39
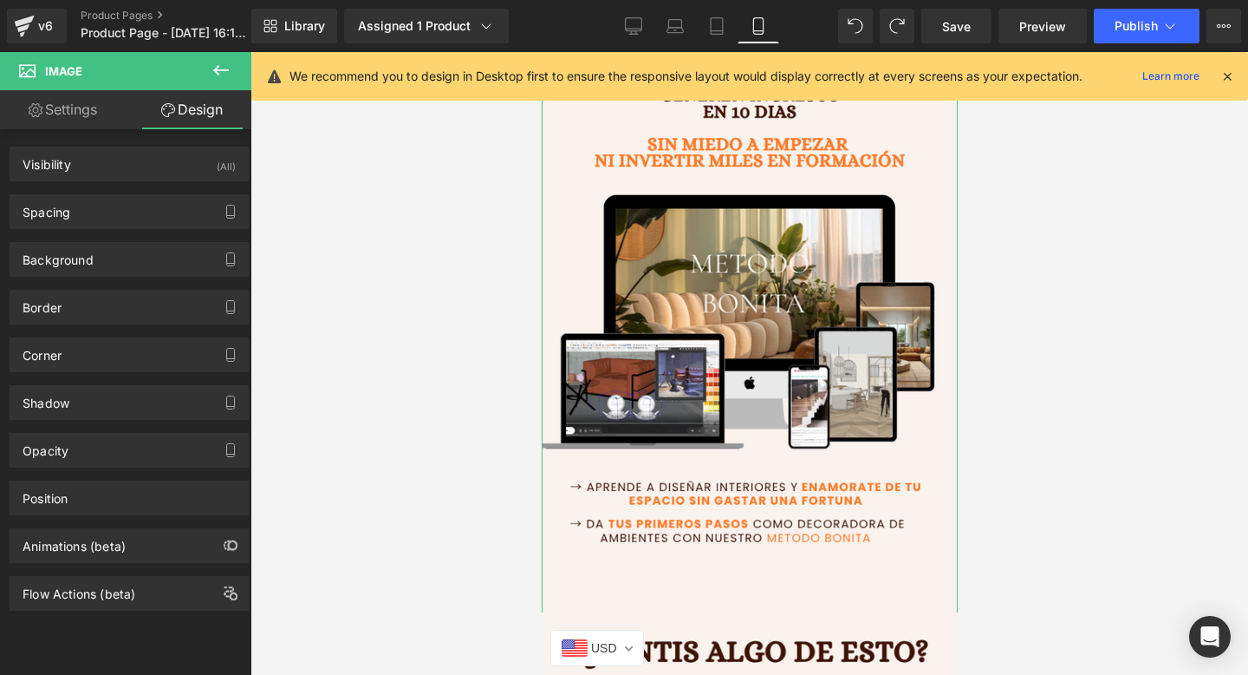
type input "-50"
type input "-15"
type input "0"
type input "-15"
type input "0"
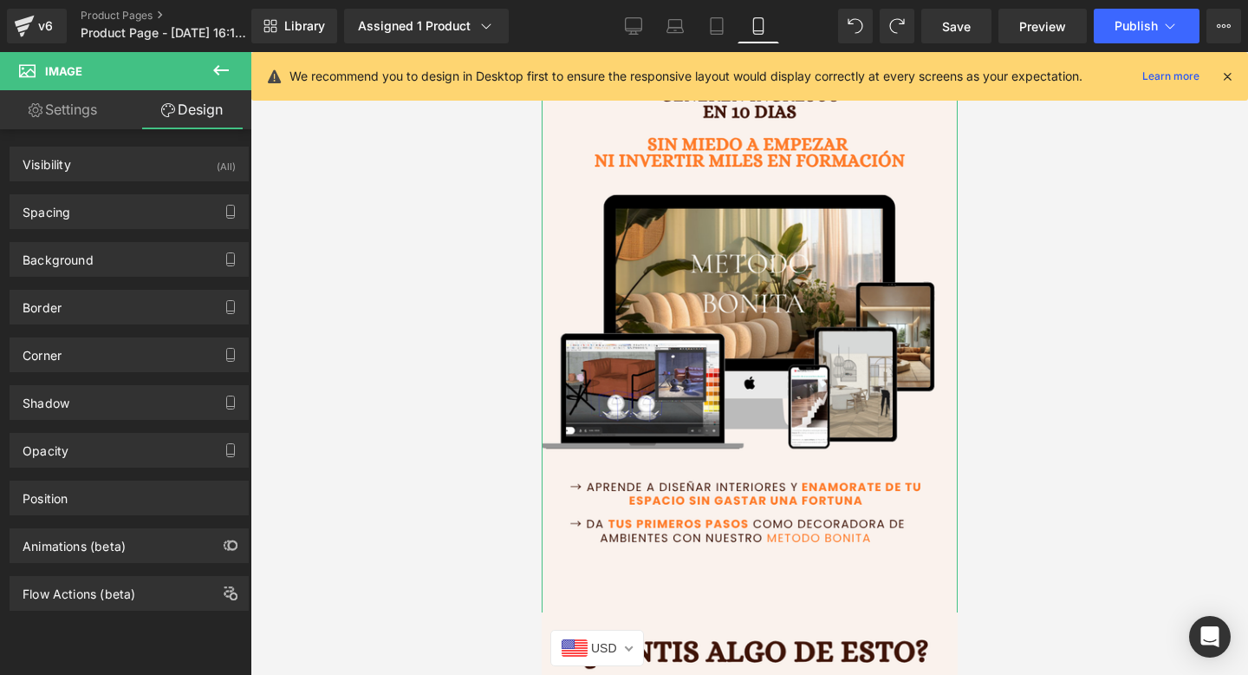
type input "0"
click at [163, 205] on div "Spacing" at bounding box center [129, 211] width 238 height 33
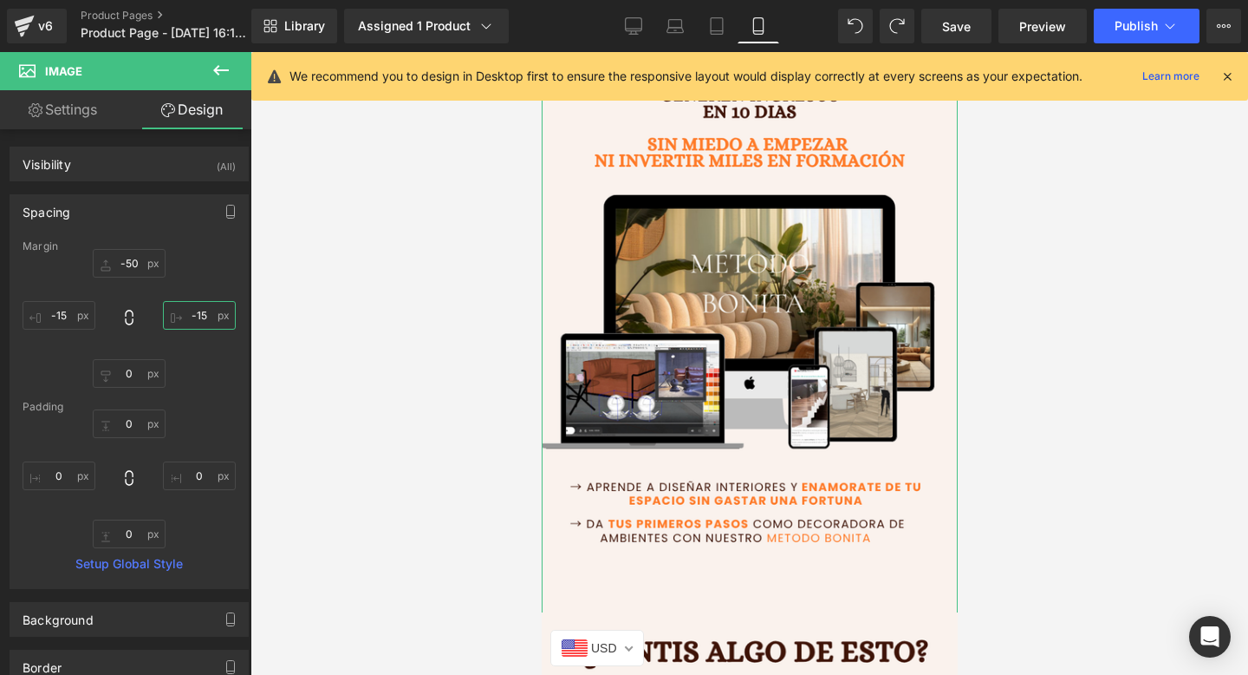
click at [194, 313] on input "-15" at bounding box center [199, 315] width 73 height 29
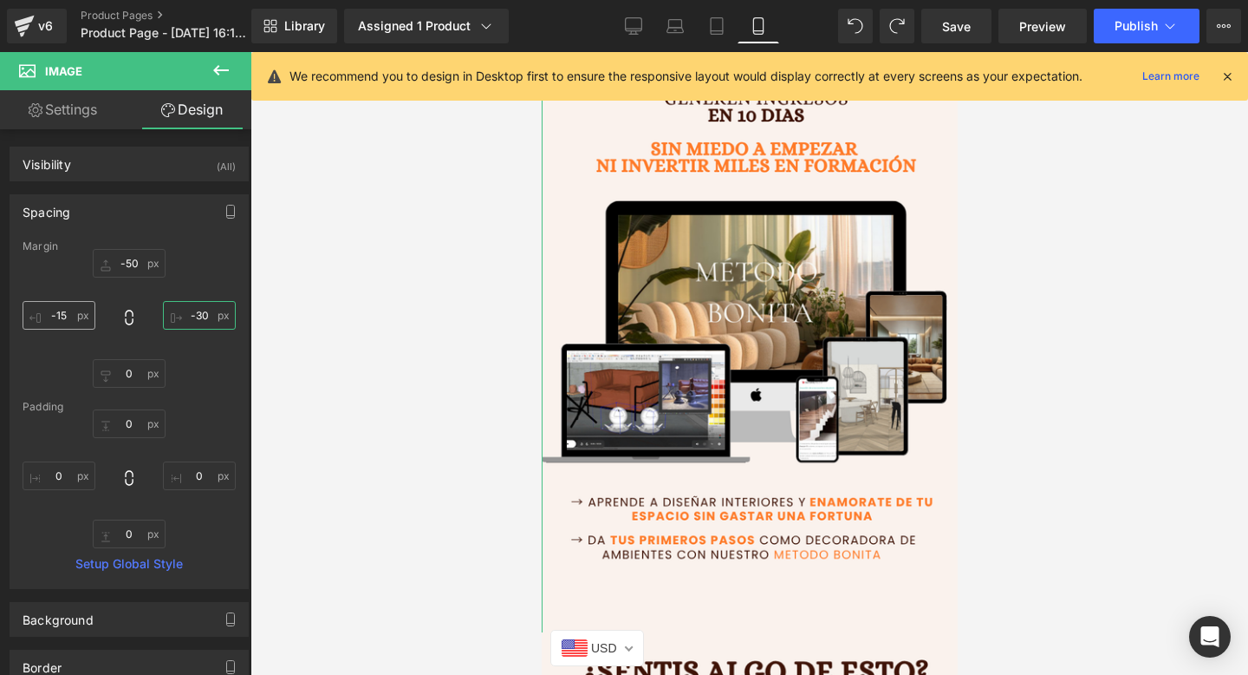
type input "-30"
click at [55, 315] on input "-15" at bounding box center [59, 315] width 73 height 29
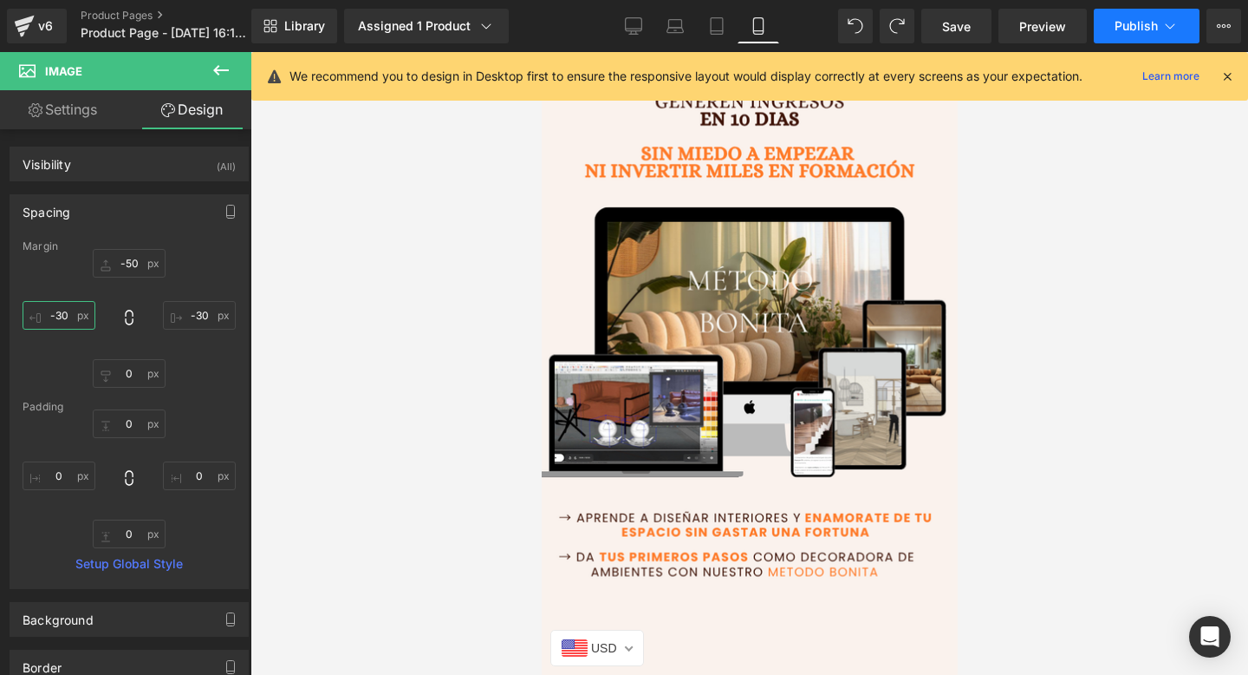
type input "-30"
click at [1118, 34] on button "Publish" at bounding box center [1147, 26] width 106 height 35
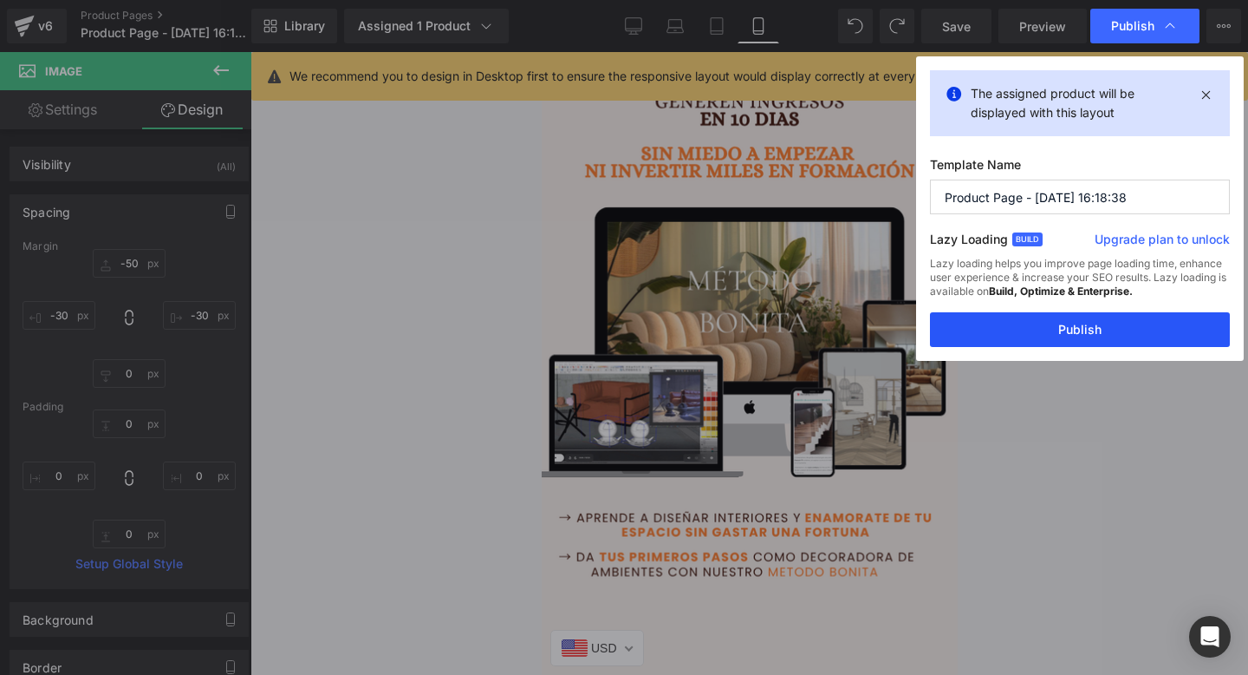
click at [1025, 320] on button "Publish" at bounding box center [1080, 329] width 300 height 35
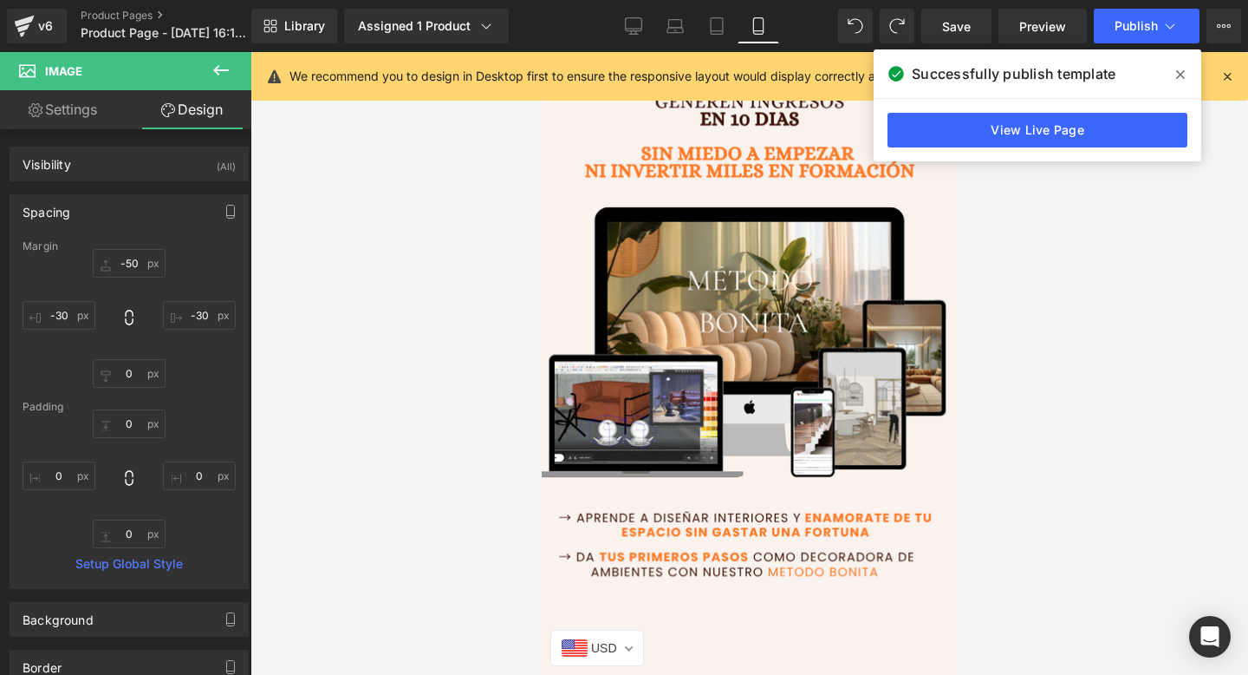
click at [1177, 71] on icon at bounding box center [1181, 75] width 9 height 14
